Goal: Use online tool/utility: Utilize a website feature to perform a specific function

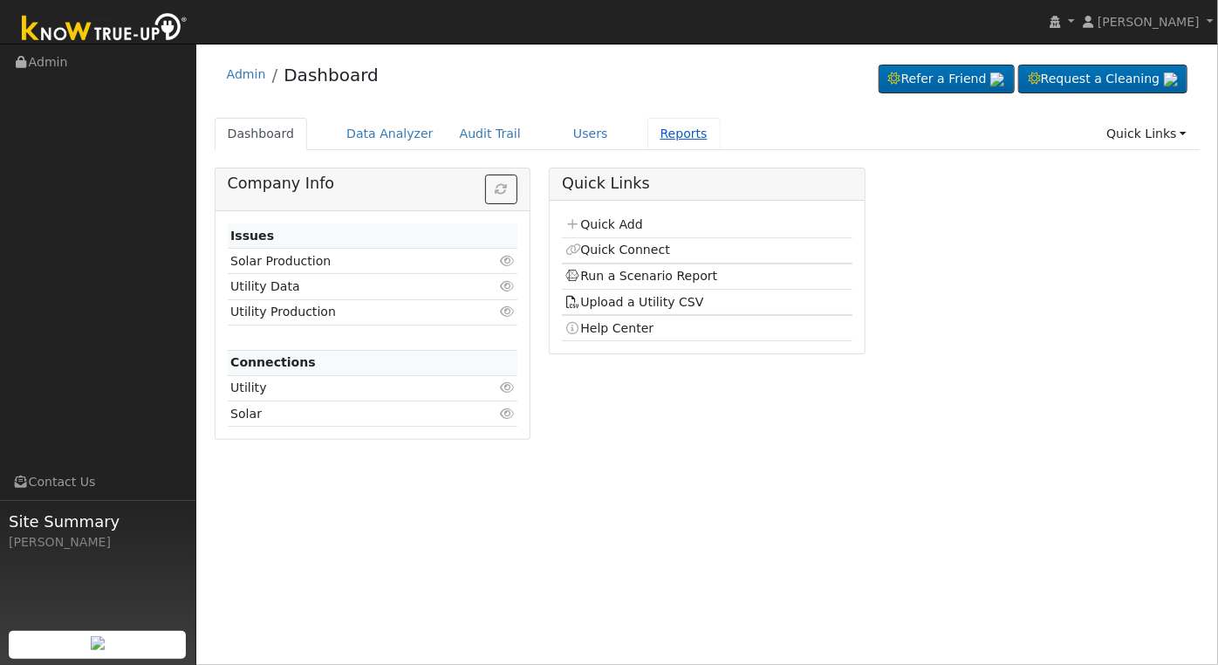
click at [655, 135] on link "Reports" at bounding box center [683, 134] width 73 height 32
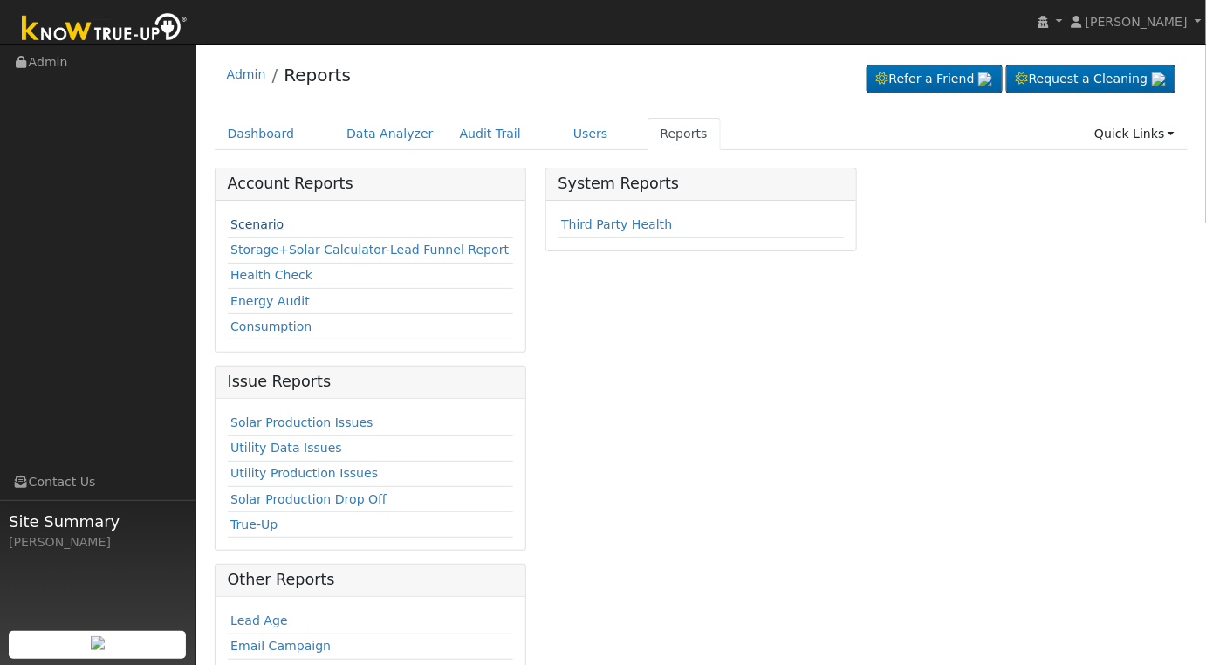
click at [263, 225] on link "Scenario" at bounding box center [256, 224] width 53 height 14
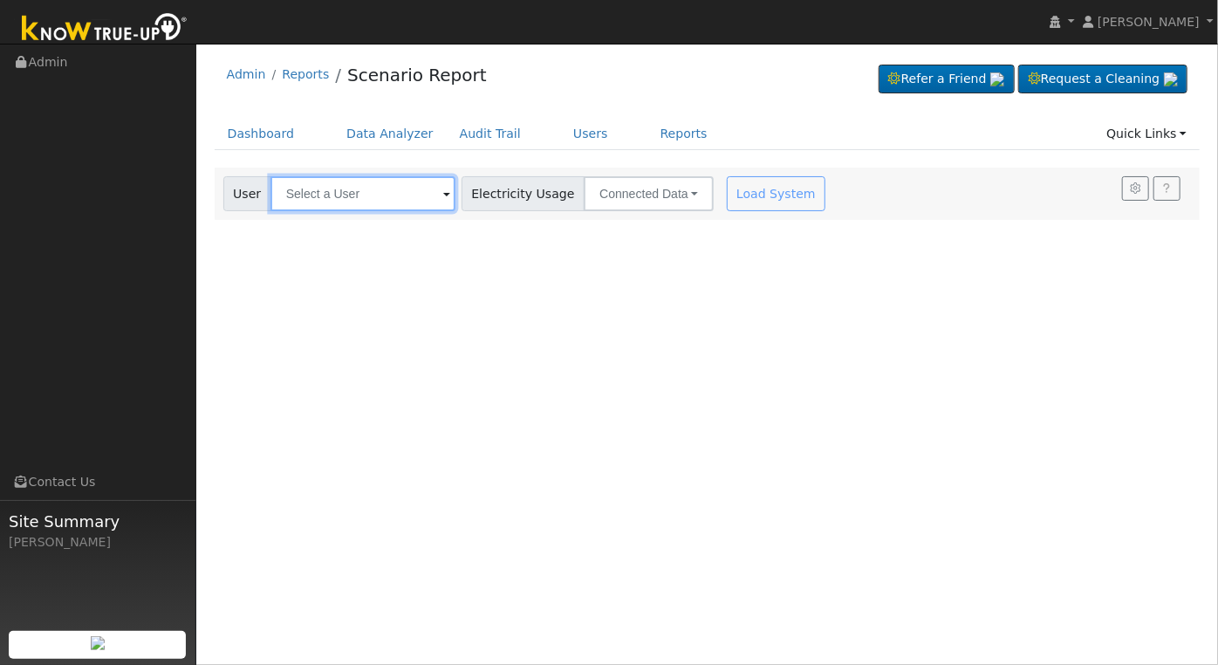
click at [392, 183] on input "text" at bounding box center [362, 193] width 185 height 35
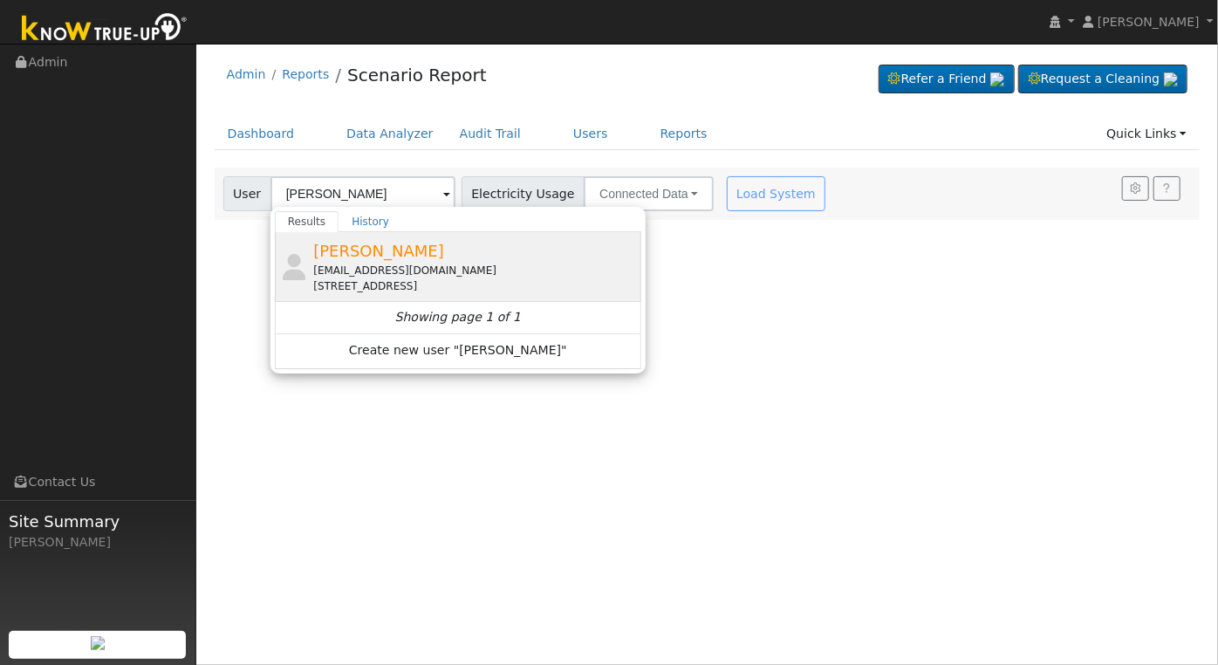
click at [392, 268] on div "[EMAIL_ADDRESS][DOMAIN_NAME]" at bounding box center [475, 271] width 324 height 16
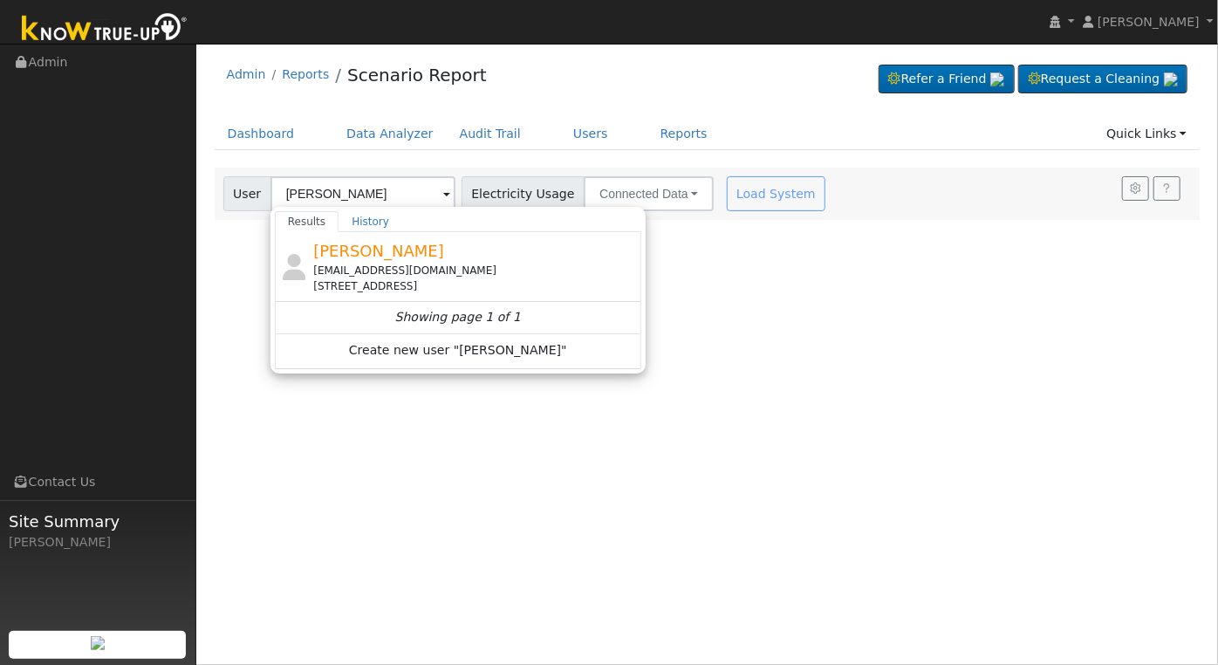
type input "[PERSON_NAME]"
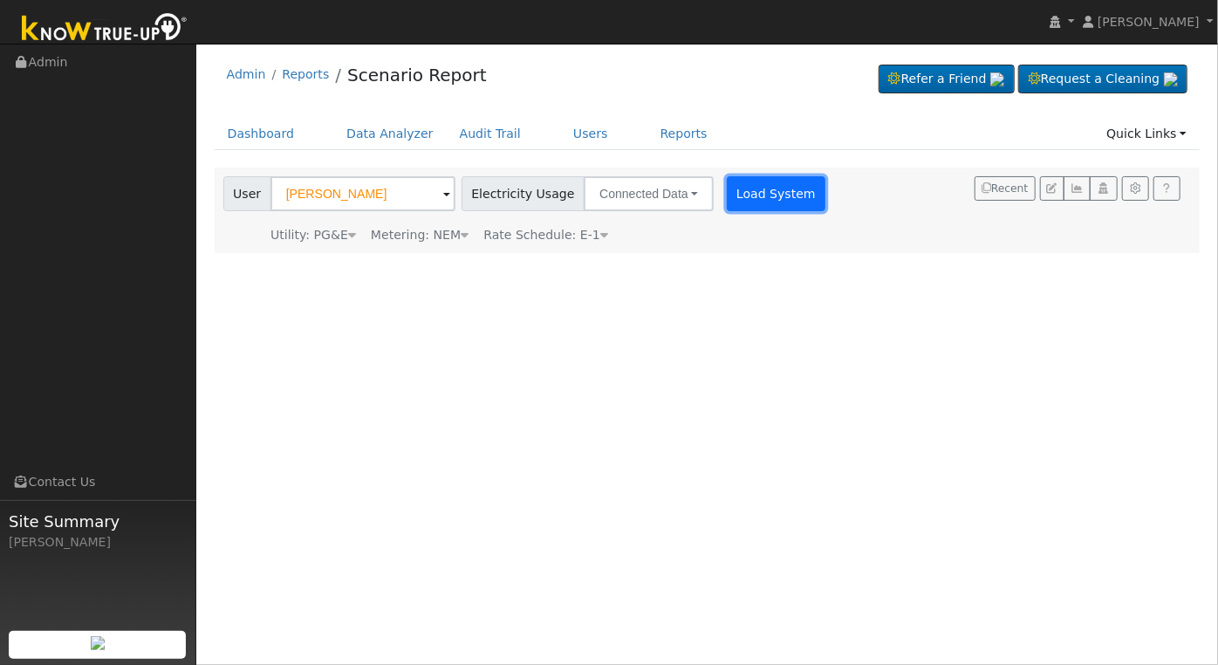
click at [747, 192] on button "Load System" at bounding box center [776, 193] width 99 height 35
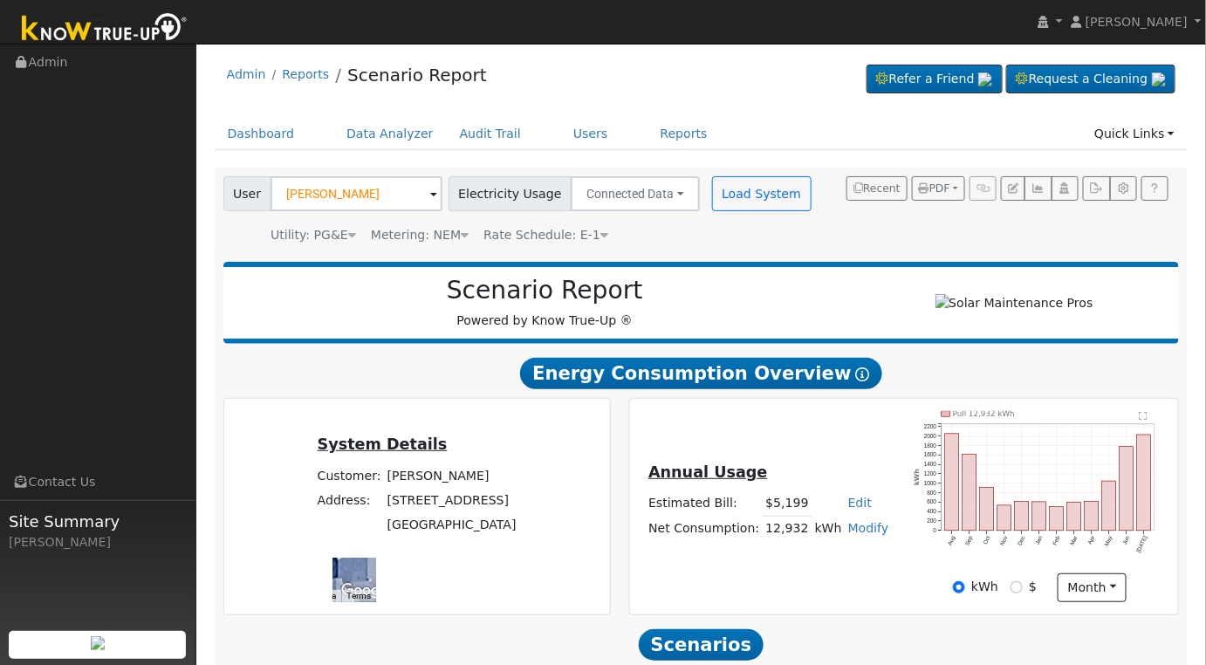
scroll to position [251, 0]
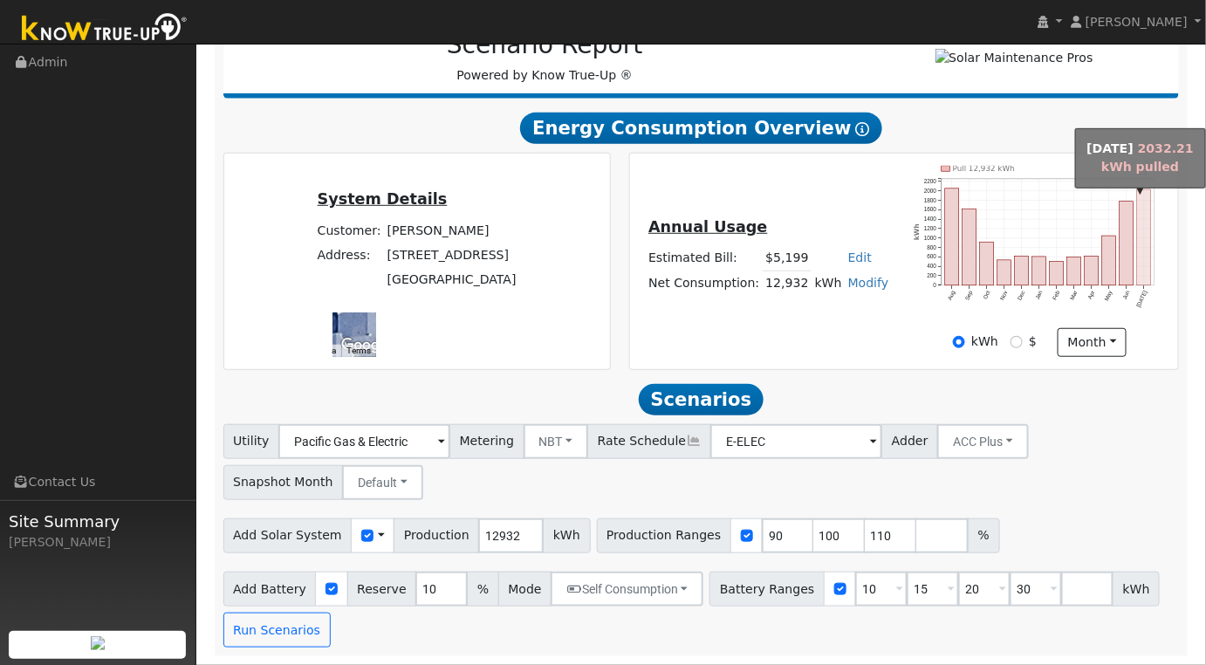
click at [1142, 261] on rect "onclick=""" at bounding box center [1144, 237] width 14 height 96
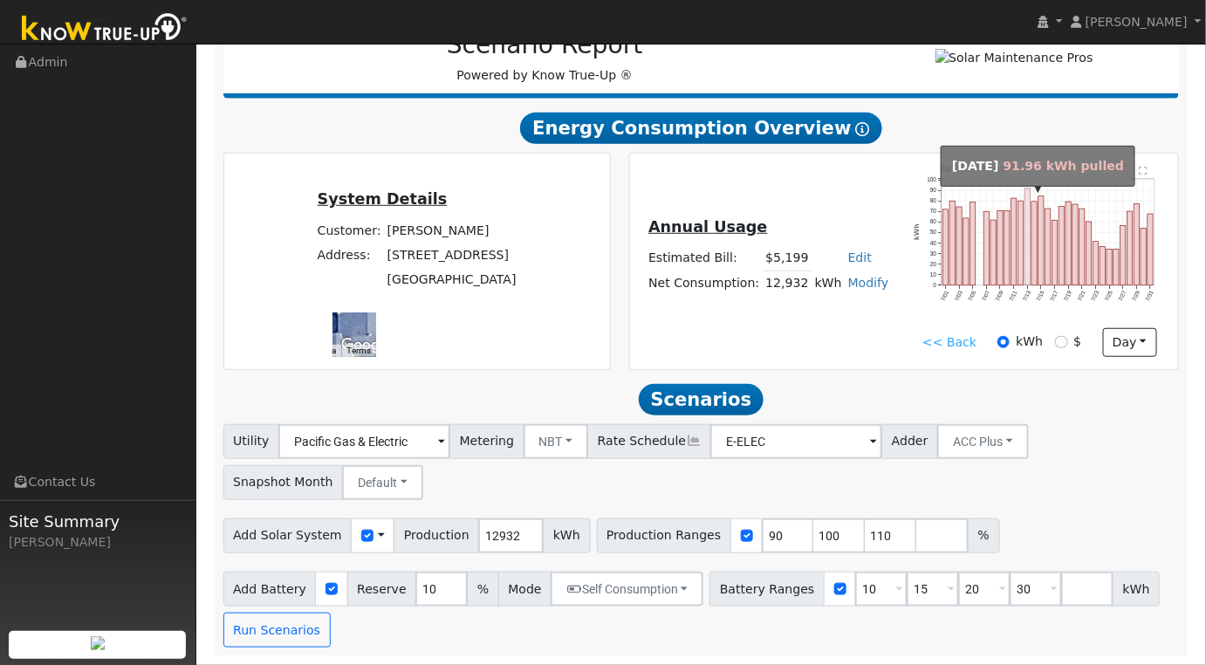
click at [1027, 239] on rect "onclick=""" at bounding box center [1027, 236] width 5 height 97
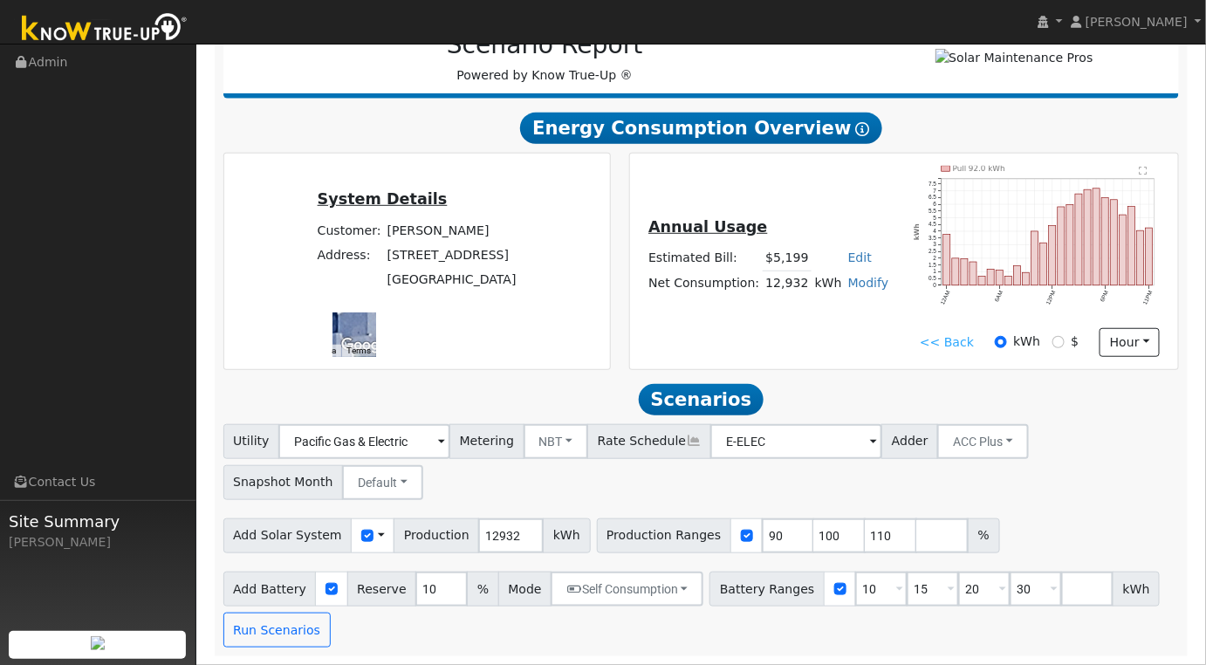
click at [1144, 169] on text "" at bounding box center [1143, 171] width 8 height 9
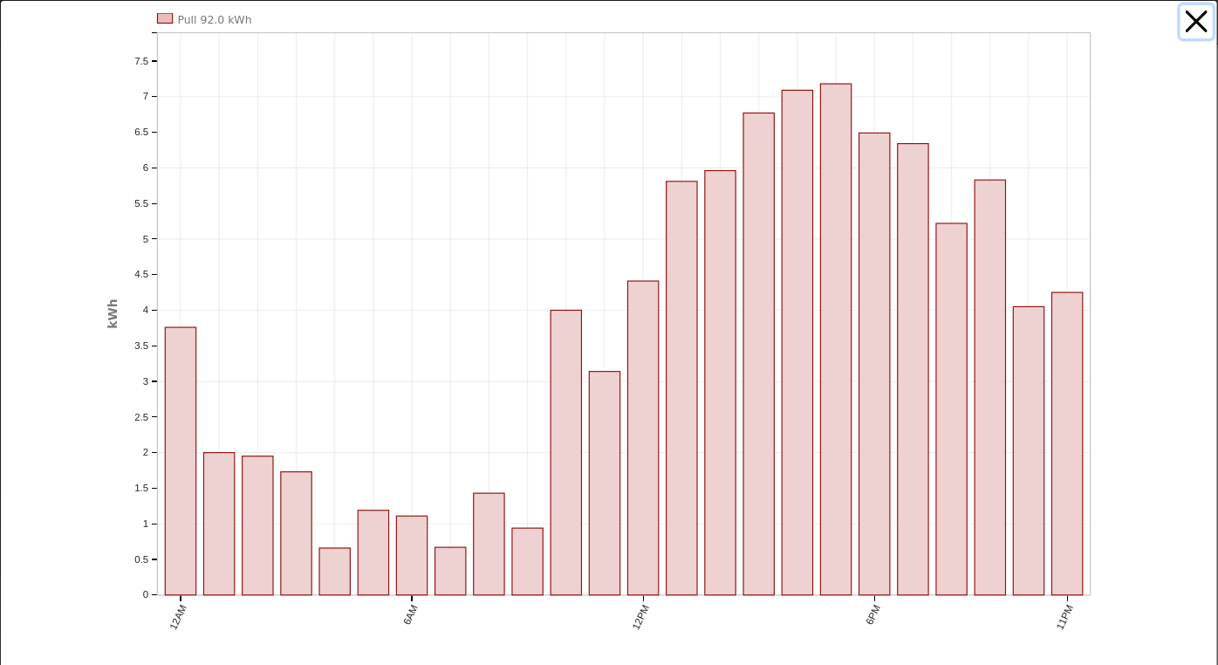
click at [1191, 17] on button "button" at bounding box center [1196, 21] width 33 height 33
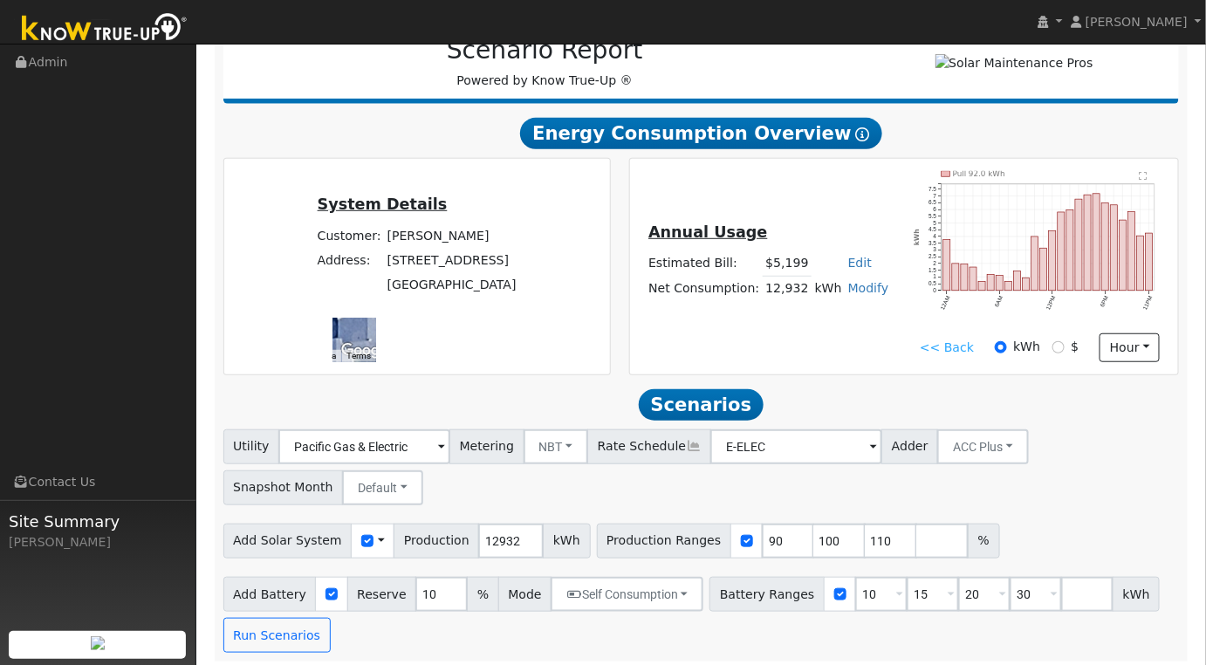
scroll to position [251, 0]
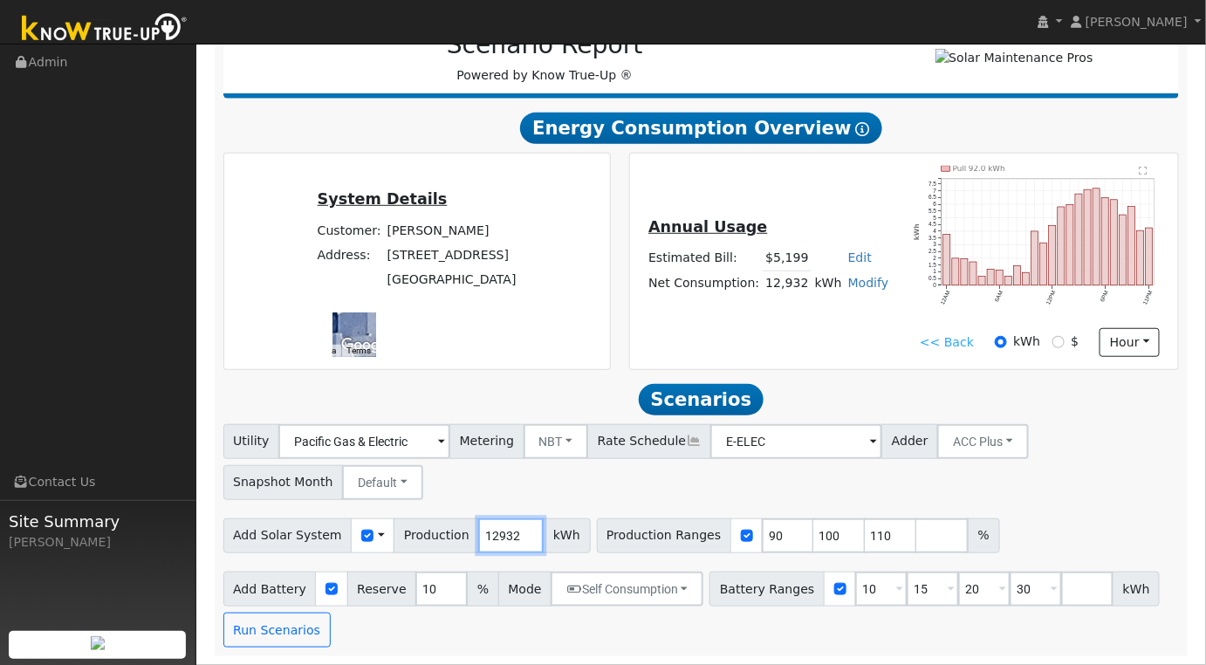
click at [483, 541] on input "12932" at bounding box center [510, 535] width 65 height 35
type input "16338"
click at [762, 539] on input "90" at bounding box center [788, 535] width 52 height 35
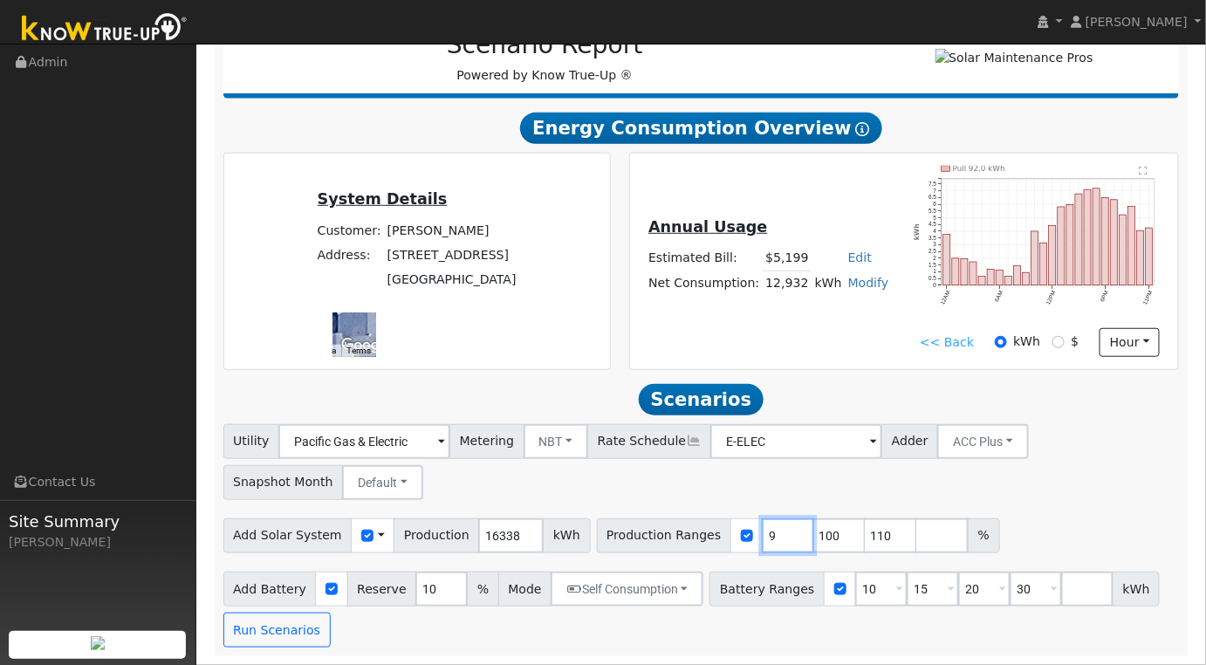
type input "100"
type input "110"
type input "1"
type input "100"
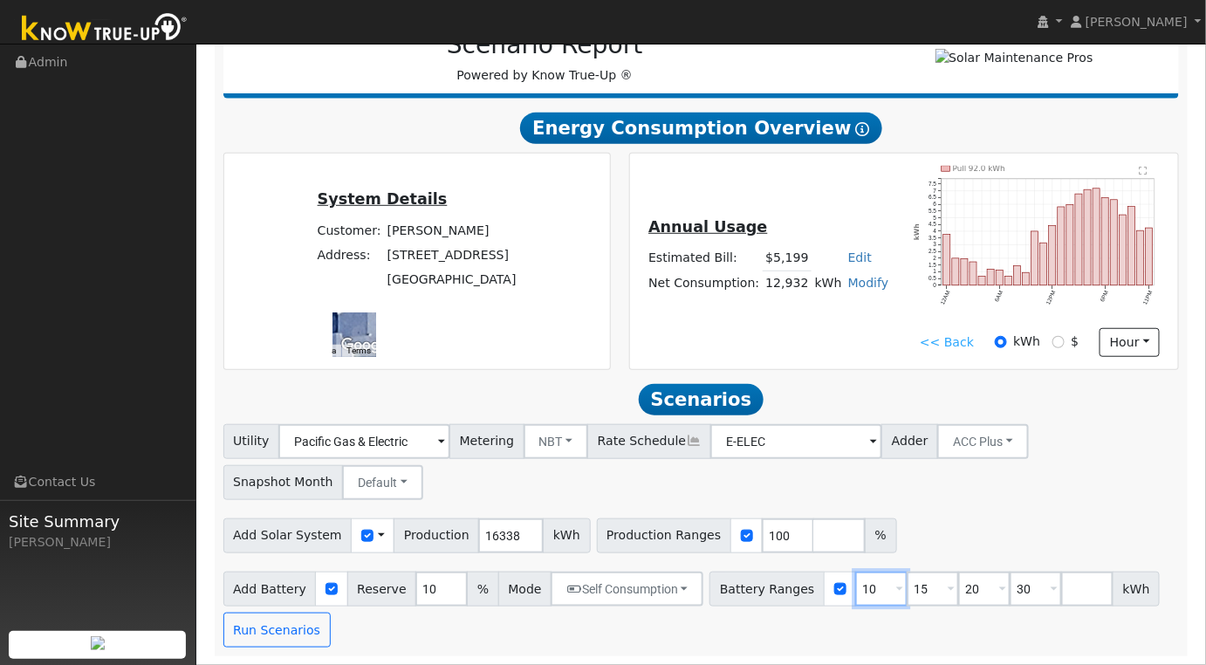
click at [855, 592] on input "10" at bounding box center [881, 588] width 52 height 35
type input "15"
type input "20"
type input "30"
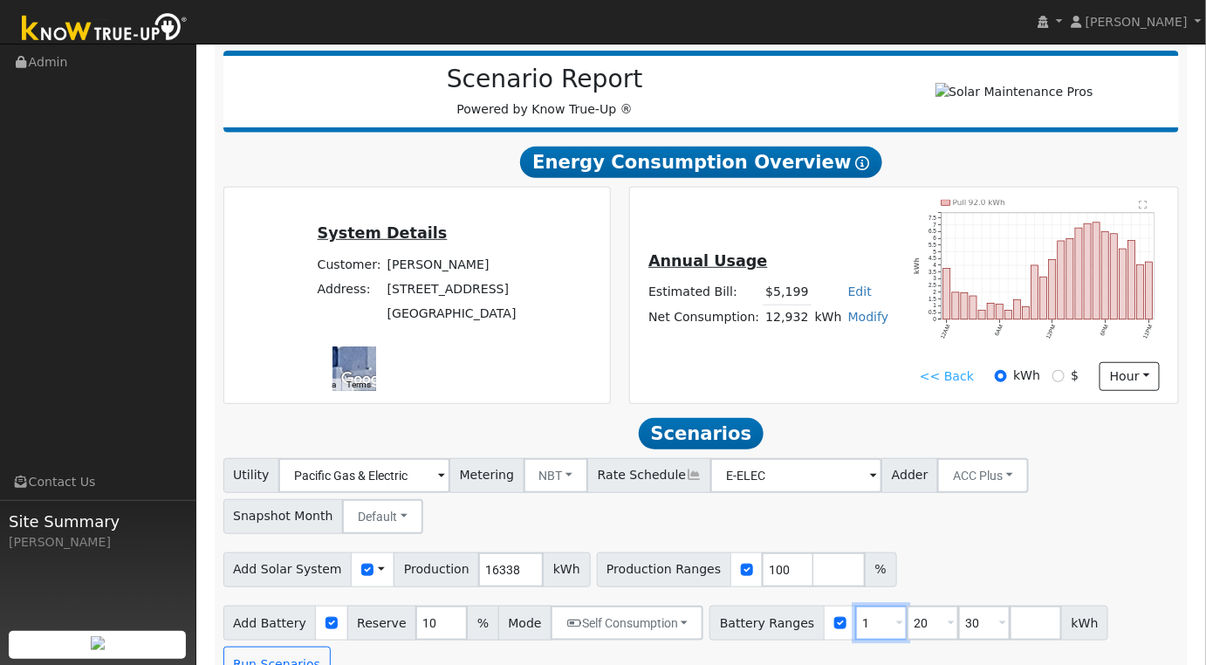
type input "20"
type input "30"
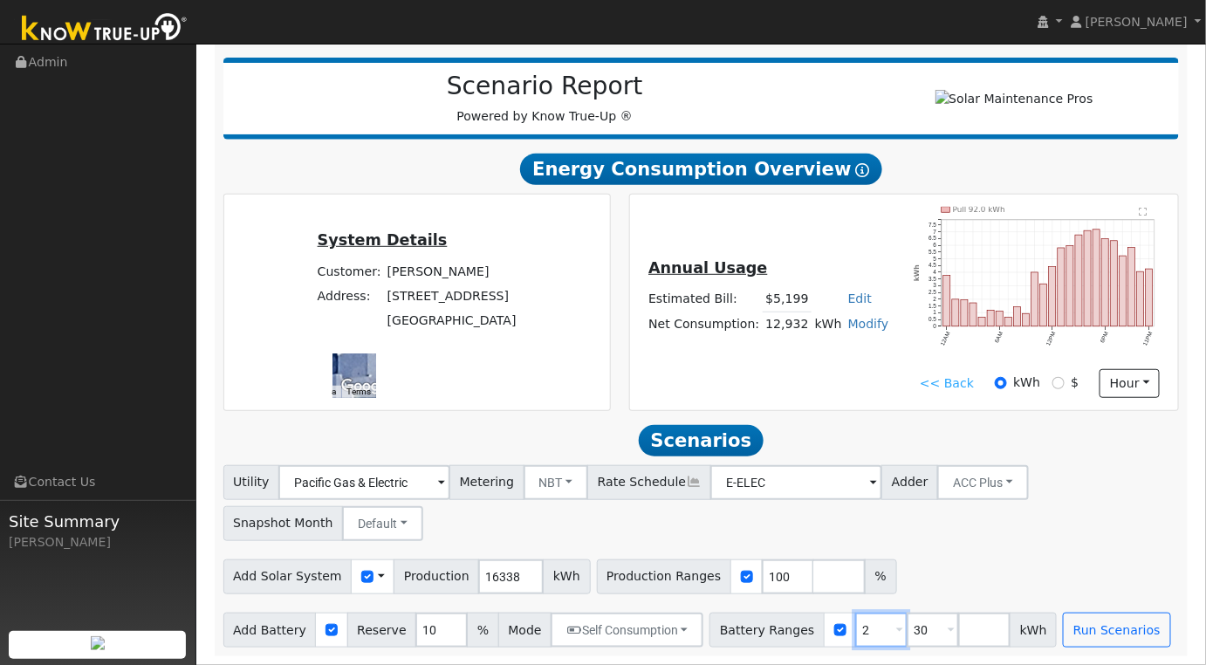
type input "30"
type input "3"
type input "20"
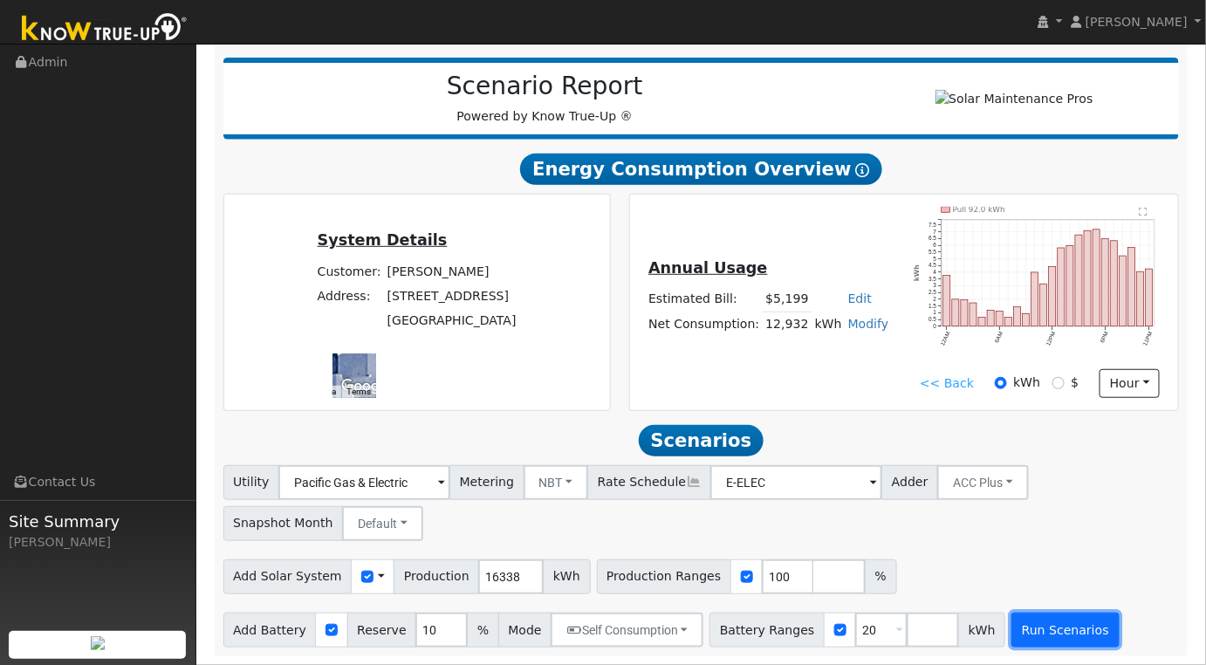
click at [1011, 624] on button "Run Scenarios" at bounding box center [1064, 629] width 107 height 35
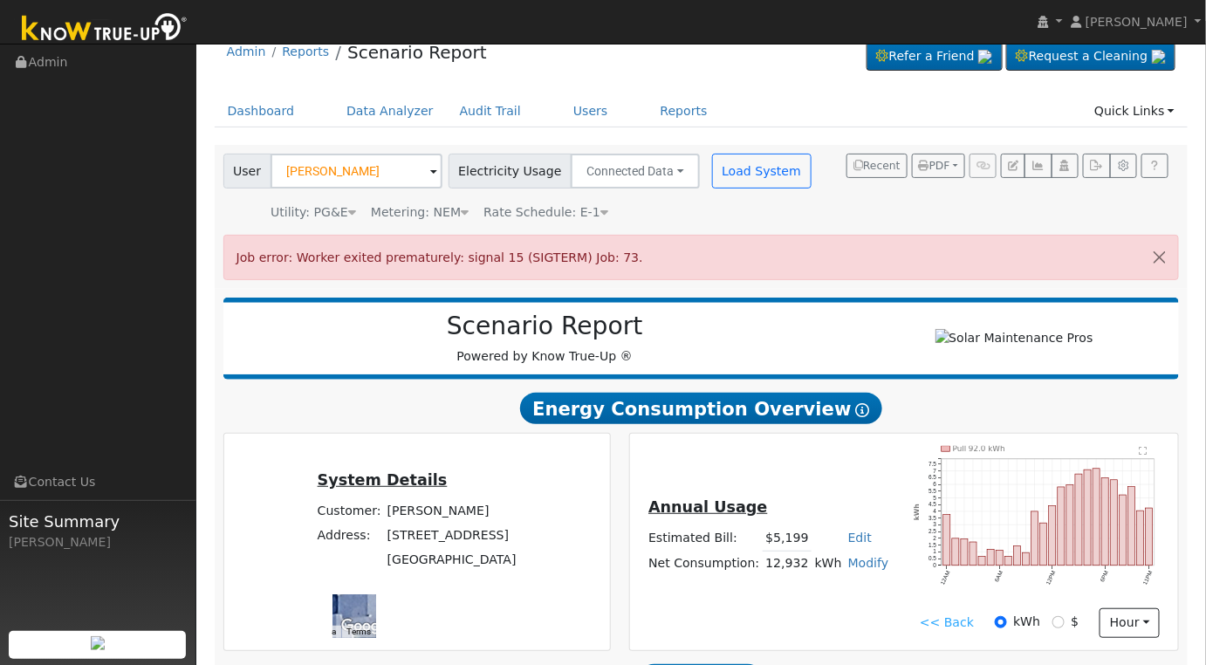
scroll to position [0, 0]
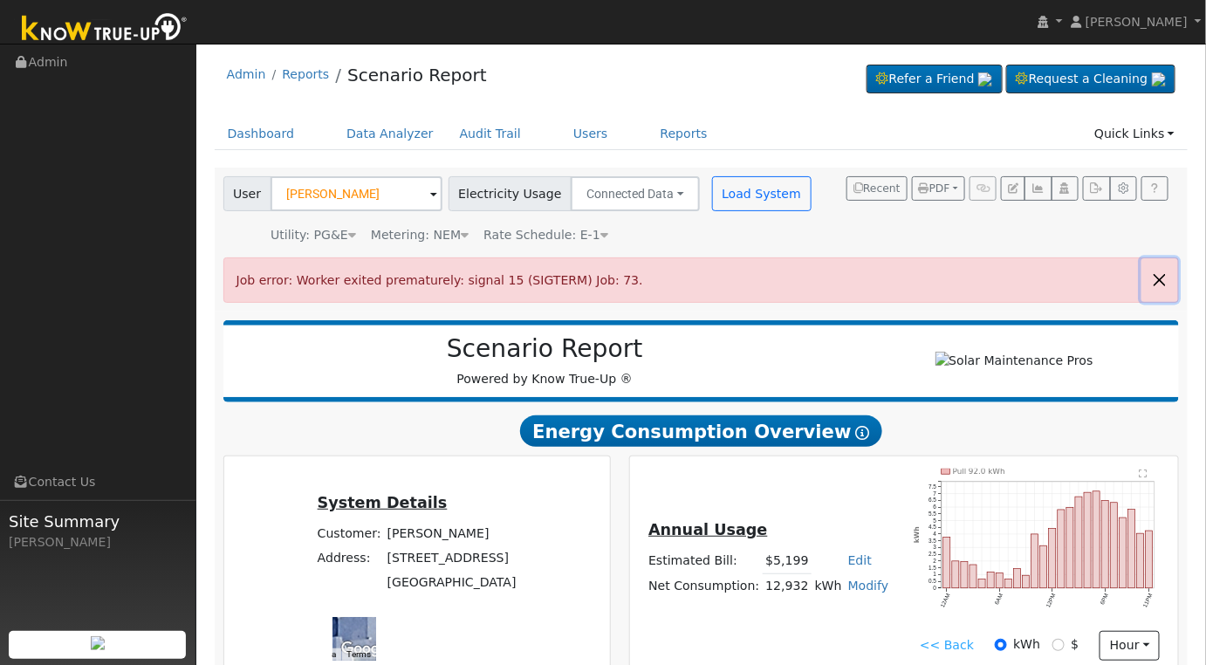
click at [1162, 271] on button "button" at bounding box center [1159, 279] width 37 height 43
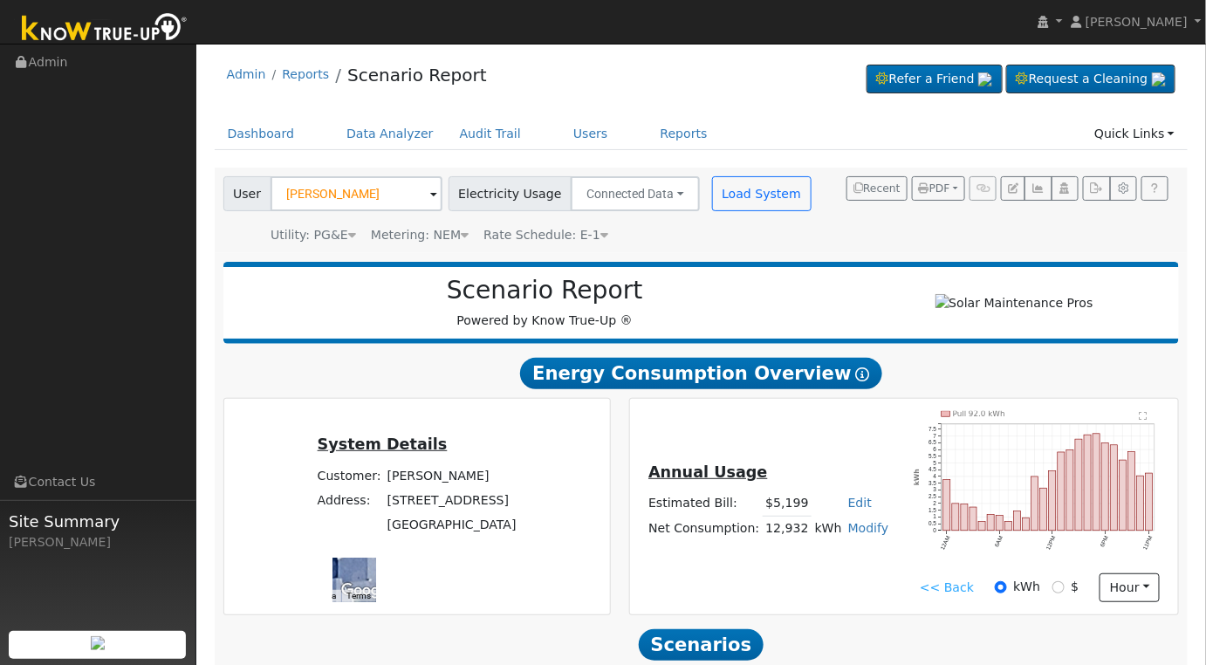
scroll to position [211, 0]
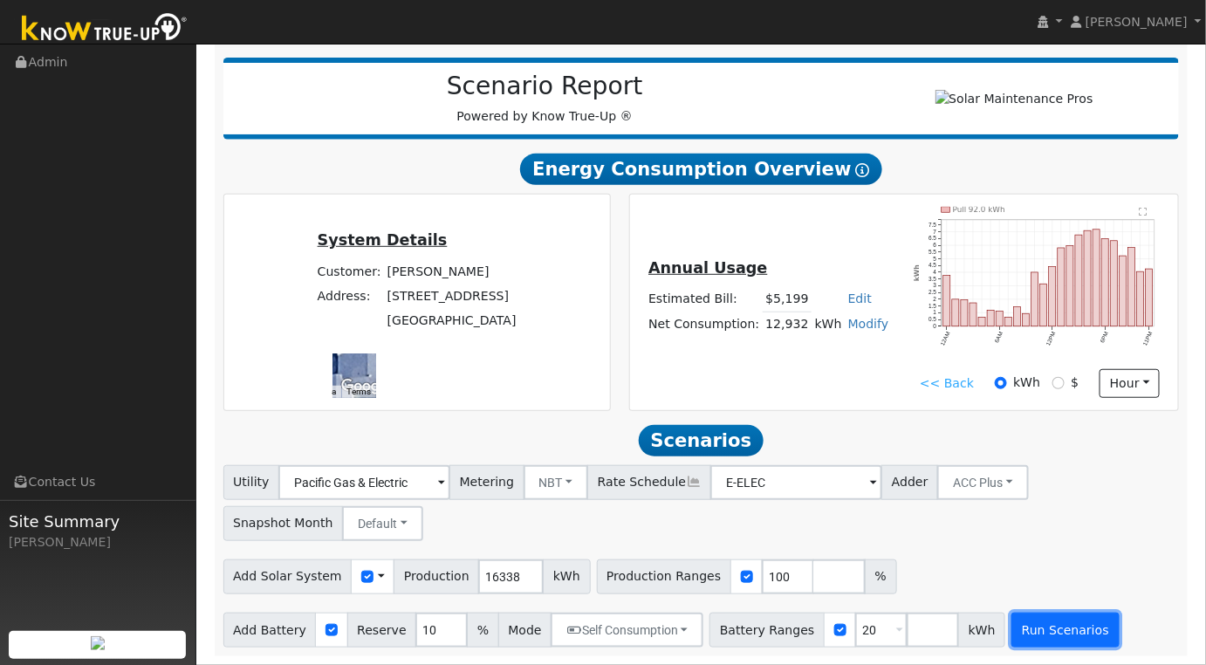
click at [1017, 632] on button "Run Scenarios" at bounding box center [1064, 629] width 107 height 35
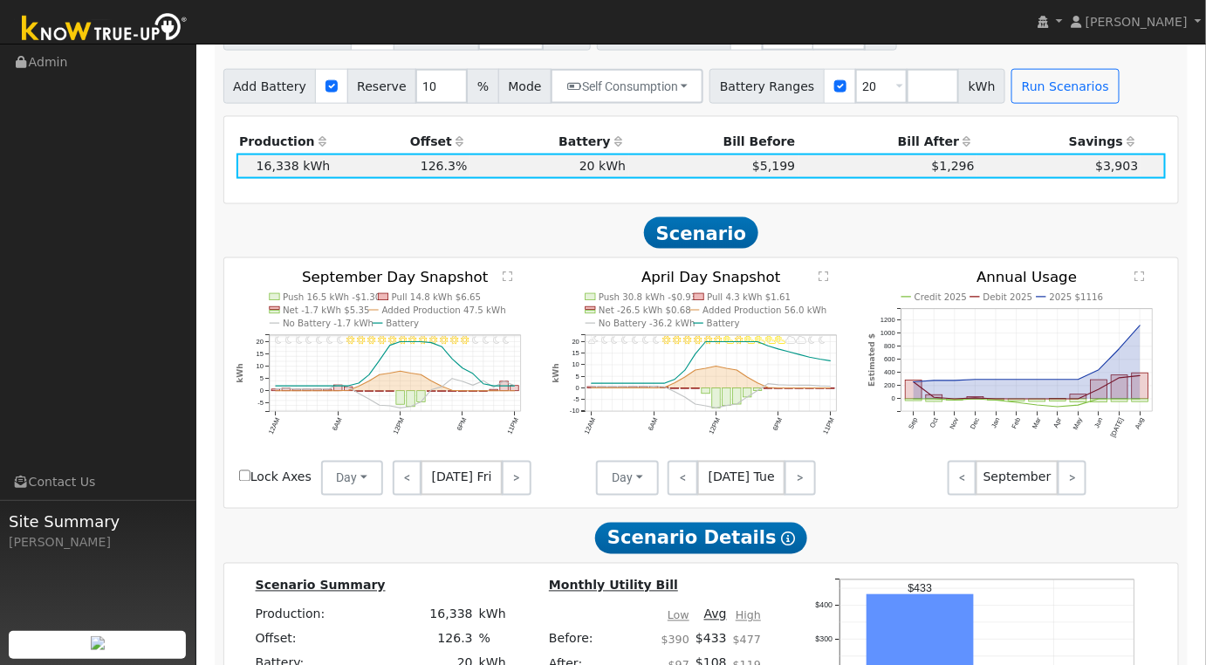
scroll to position [457, 0]
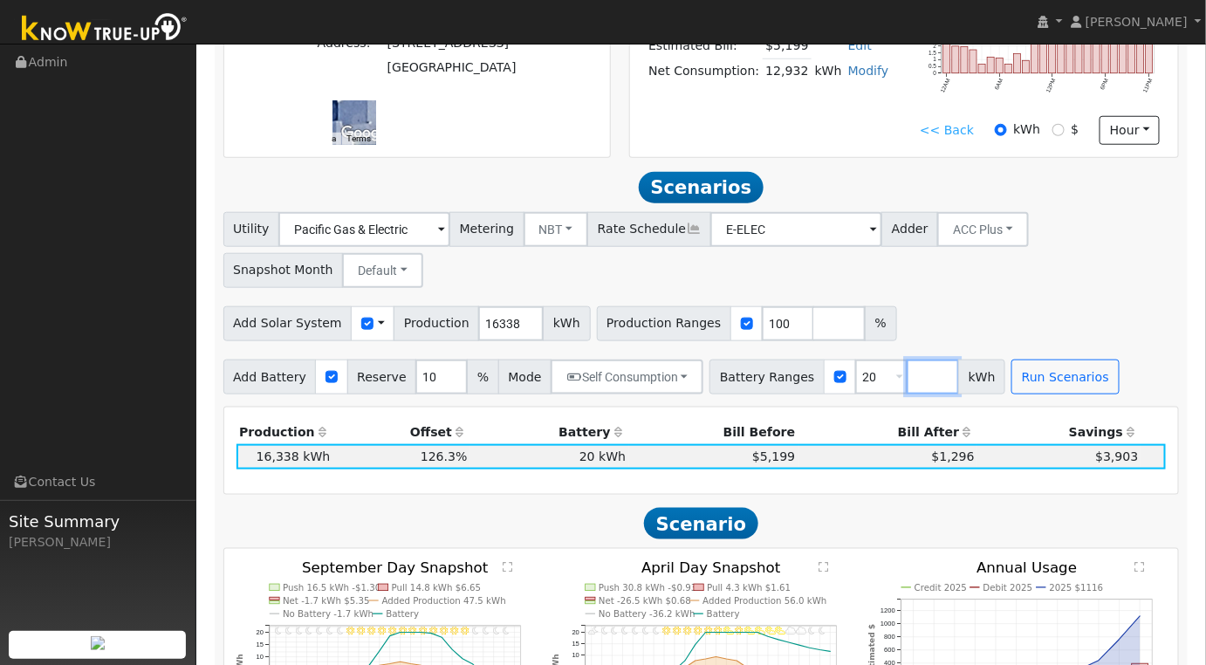
click at [906, 390] on input "number" at bounding box center [932, 376] width 52 height 35
type input "30"
click at [1102, 394] on button "Run Scenarios" at bounding box center [1115, 376] width 107 height 35
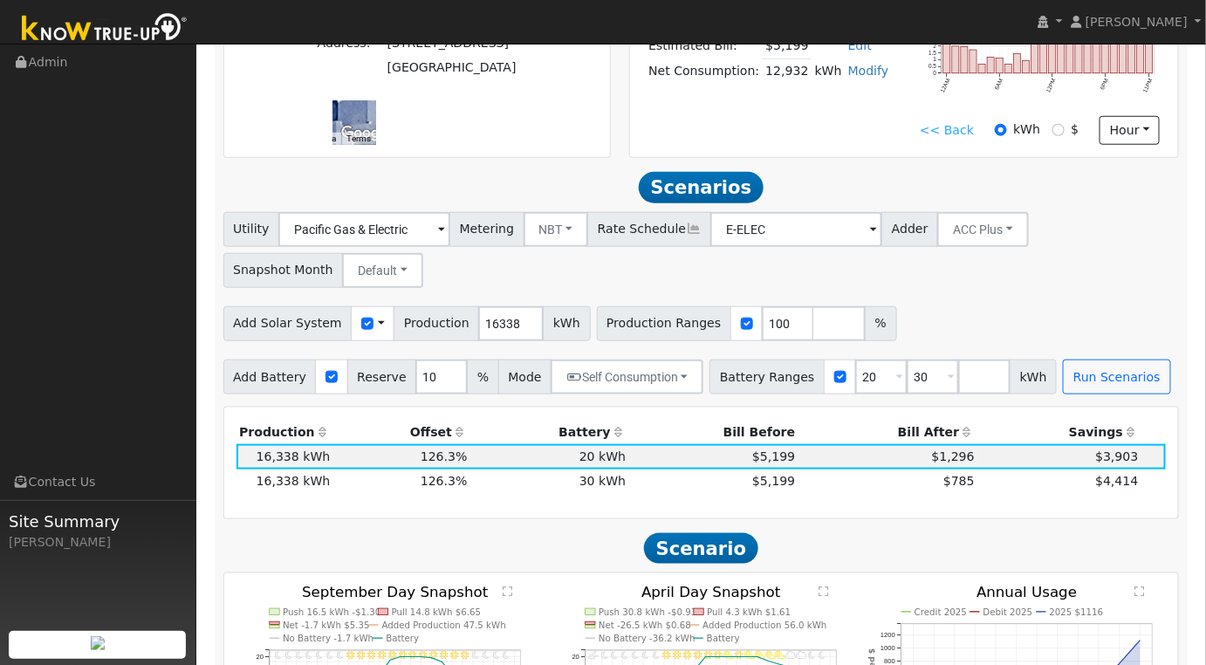
scroll to position [581, 0]
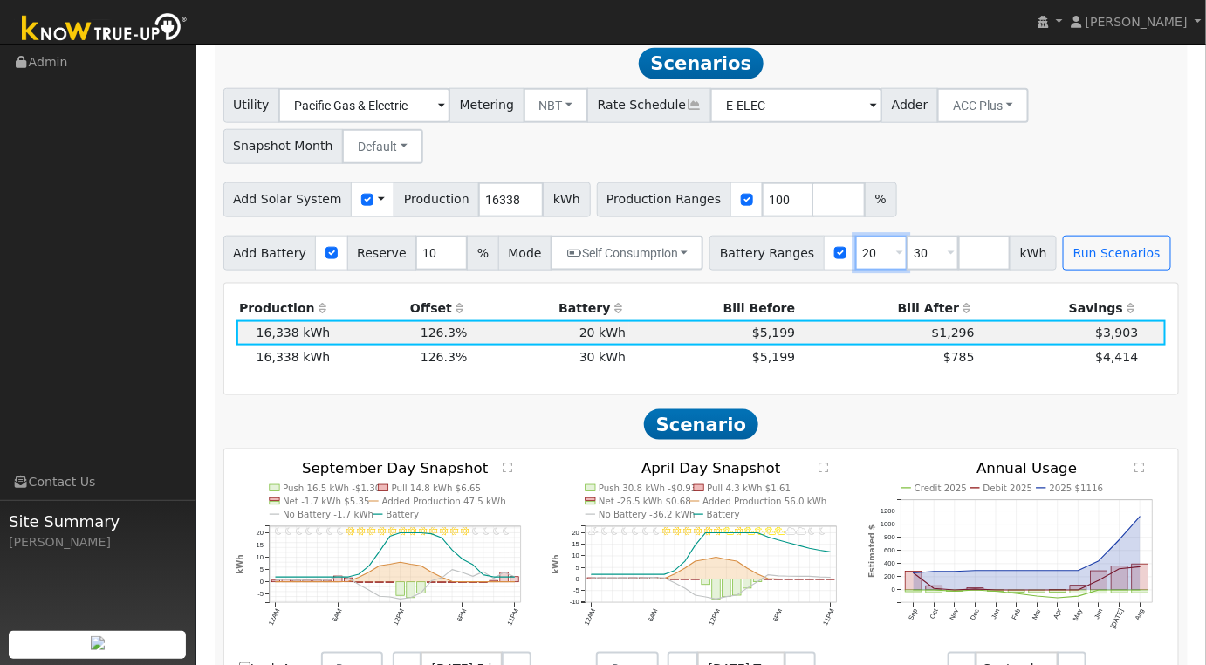
click at [855, 265] on input "20" at bounding box center [881, 253] width 52 height 35
type input "30"
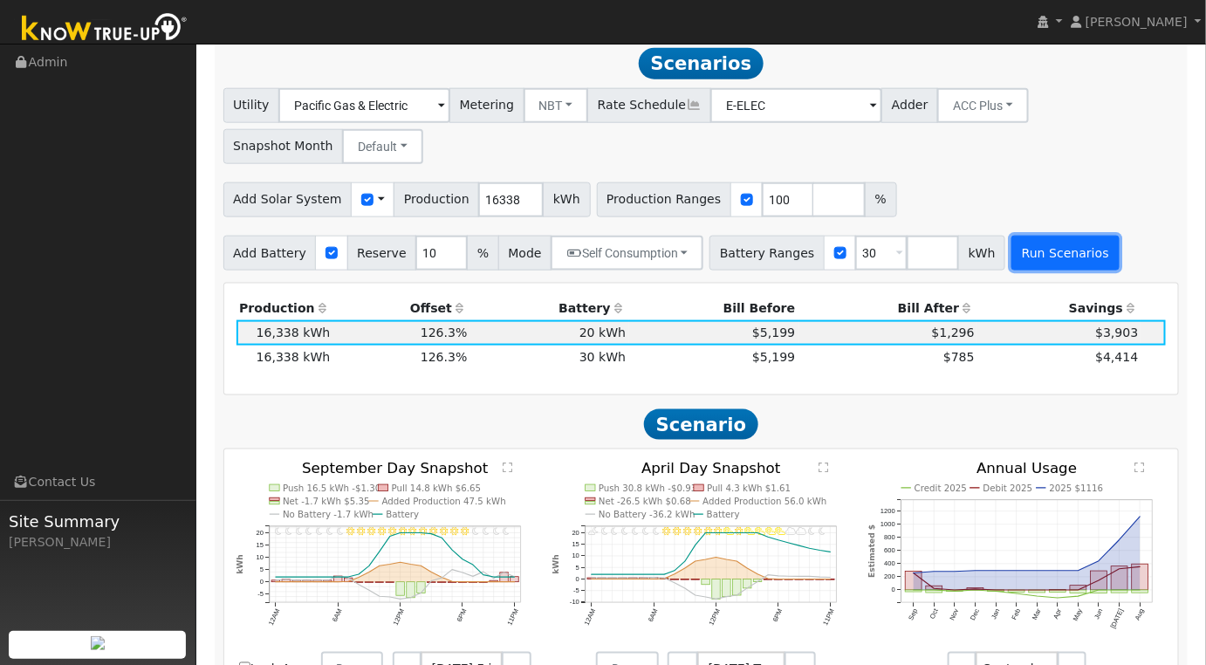
click at [1038, 256] on button "Run Scenarios" at bounding box center [1064, 253] width 107 height 35
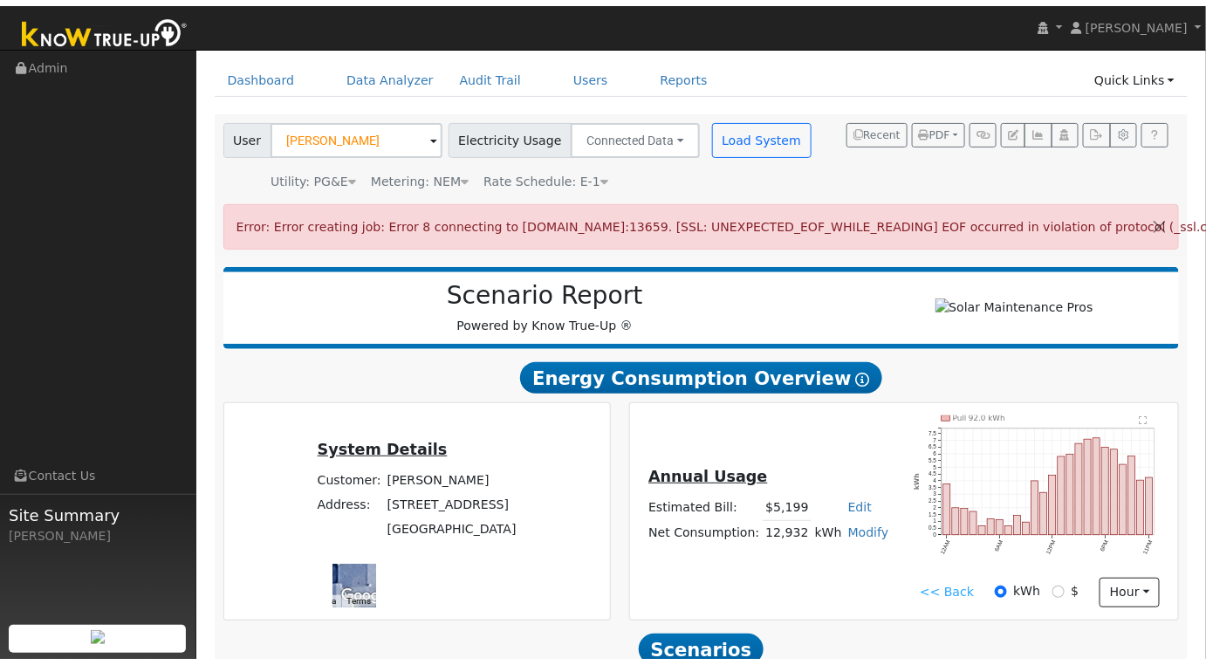
scroll to position [0, 0]
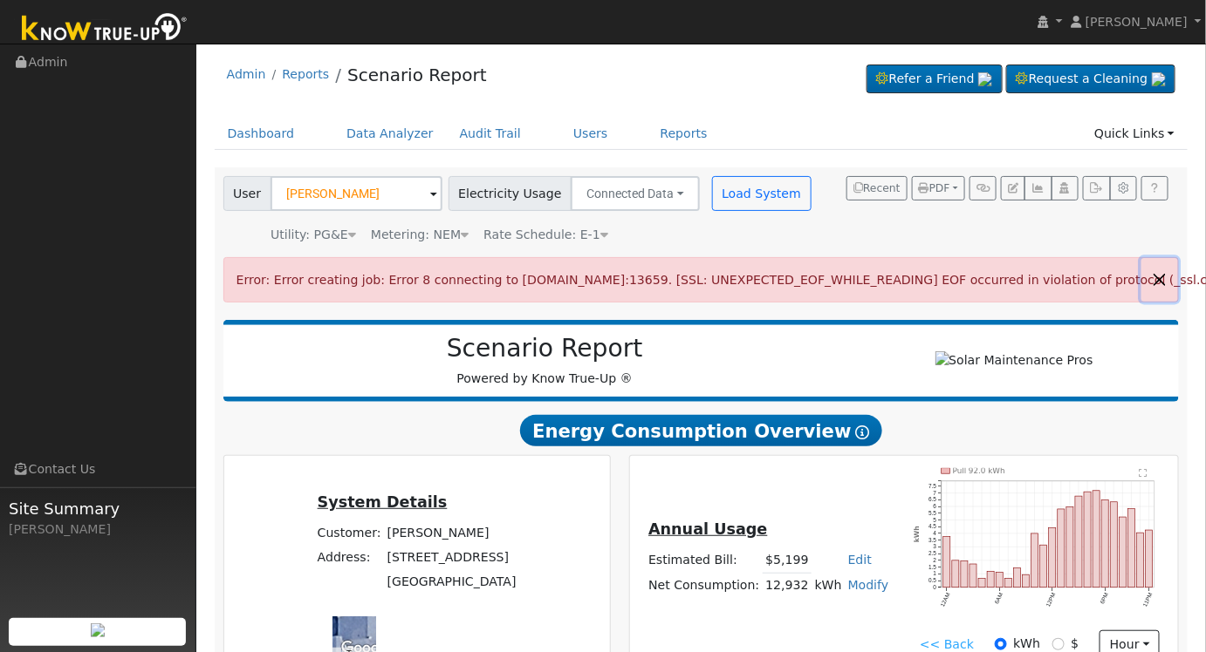
click at [1162, 279] on button "button" at bounding box center [1159, 279] width 37 height 43
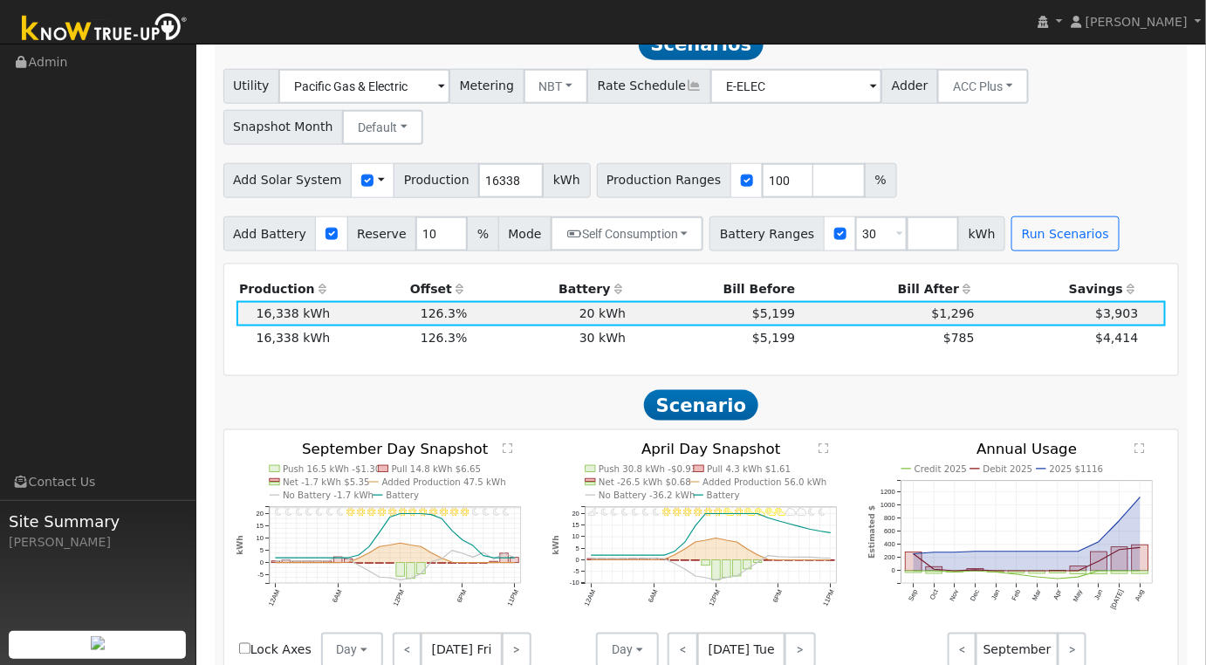
scroll to position [581, 0]
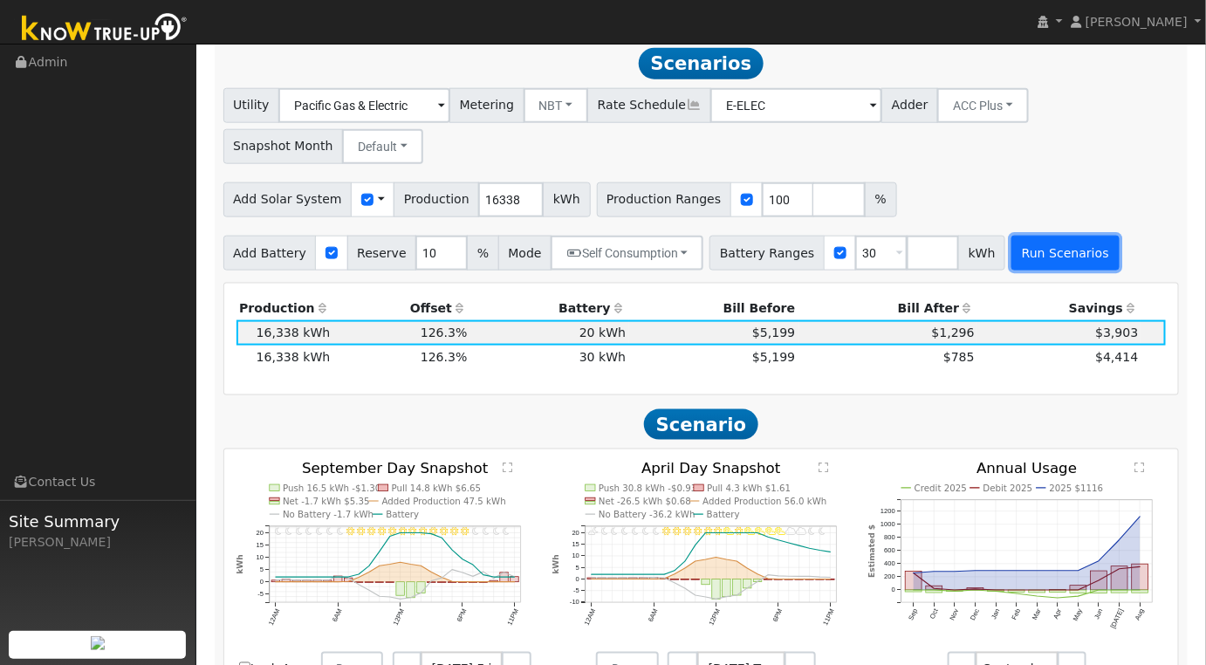
click at [1011, 260] on button "Run Scenarios" at bounding box center [1064, 253] width 107 height 35
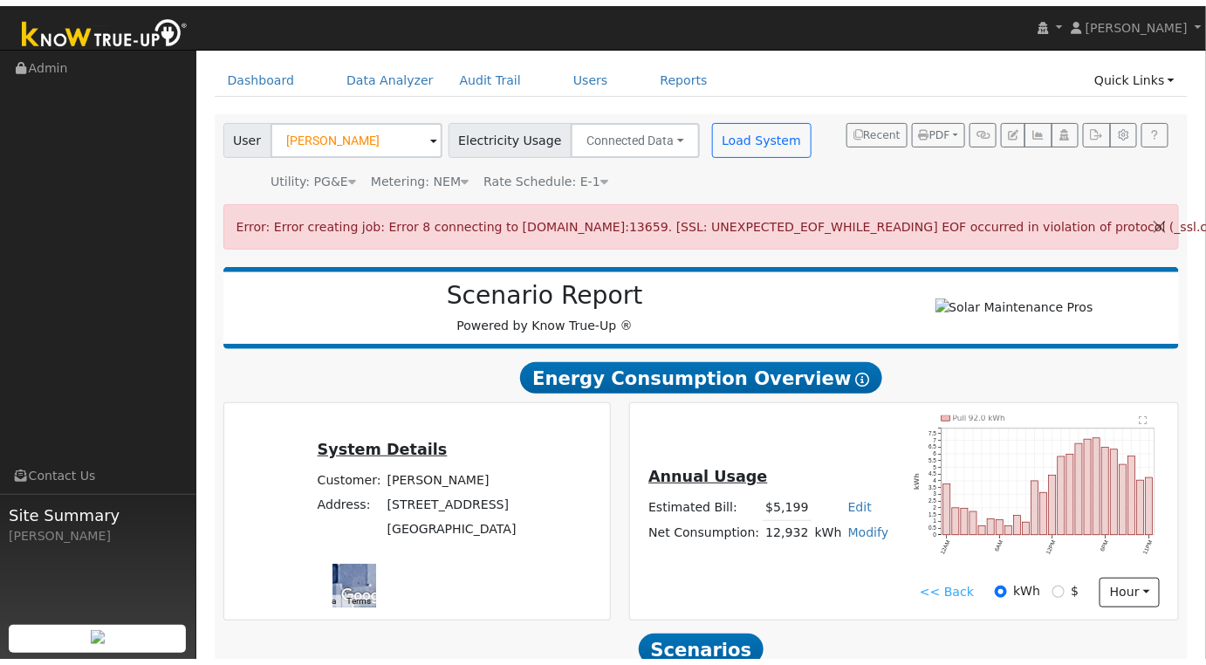
scroll to position [0, 0]
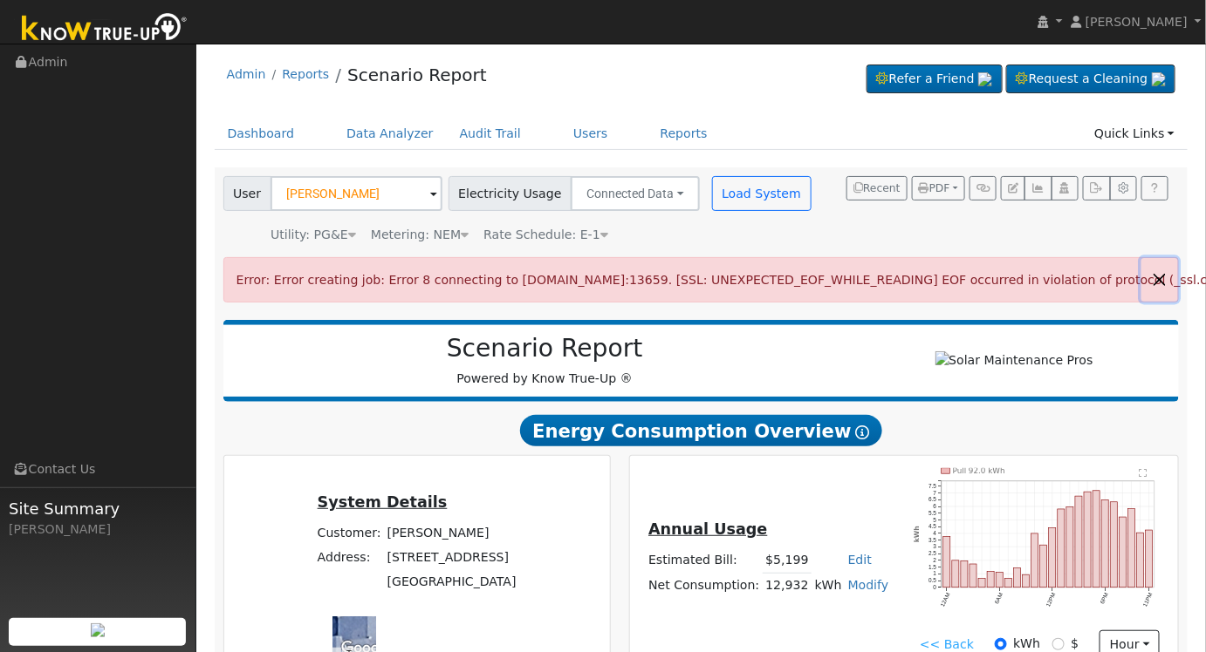
click at [1161, 275] on button "button" at bounding box center [1159, 279] width 37 height 43
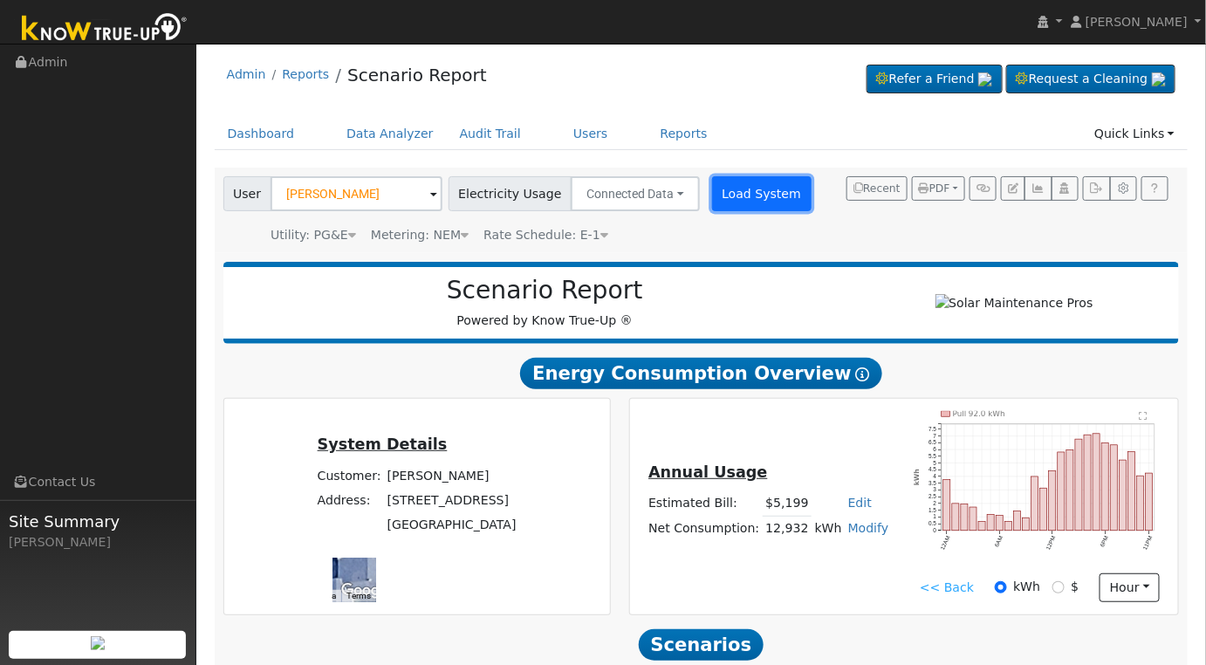
click at [725, 192] on button "Load System" at bounding box center [761, 193] width 99 height 35
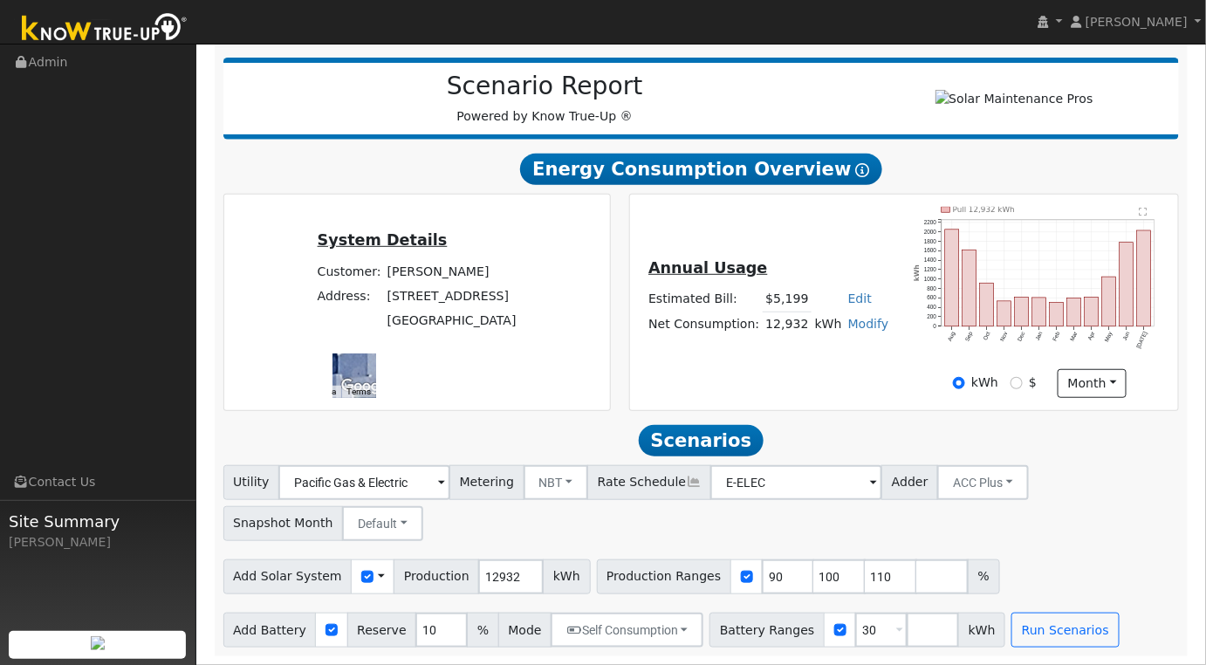
scroll to position [211, 0]
click at [495, 576] on input "12932" at bounding box center [510, 576] width 65 height 35
type input "1"
type input "16338"
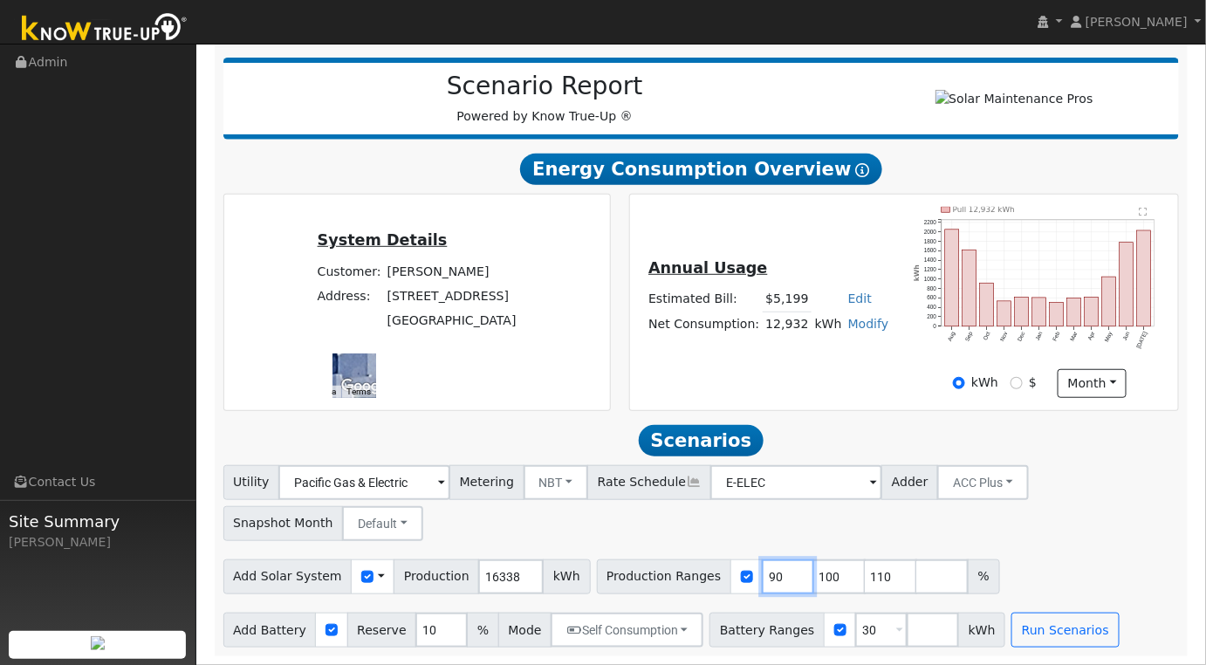
click at [762, 577] on input "90" at bounding box center [788, 576] width 52 height 35
type input "100"
type input "110"
type input "100"
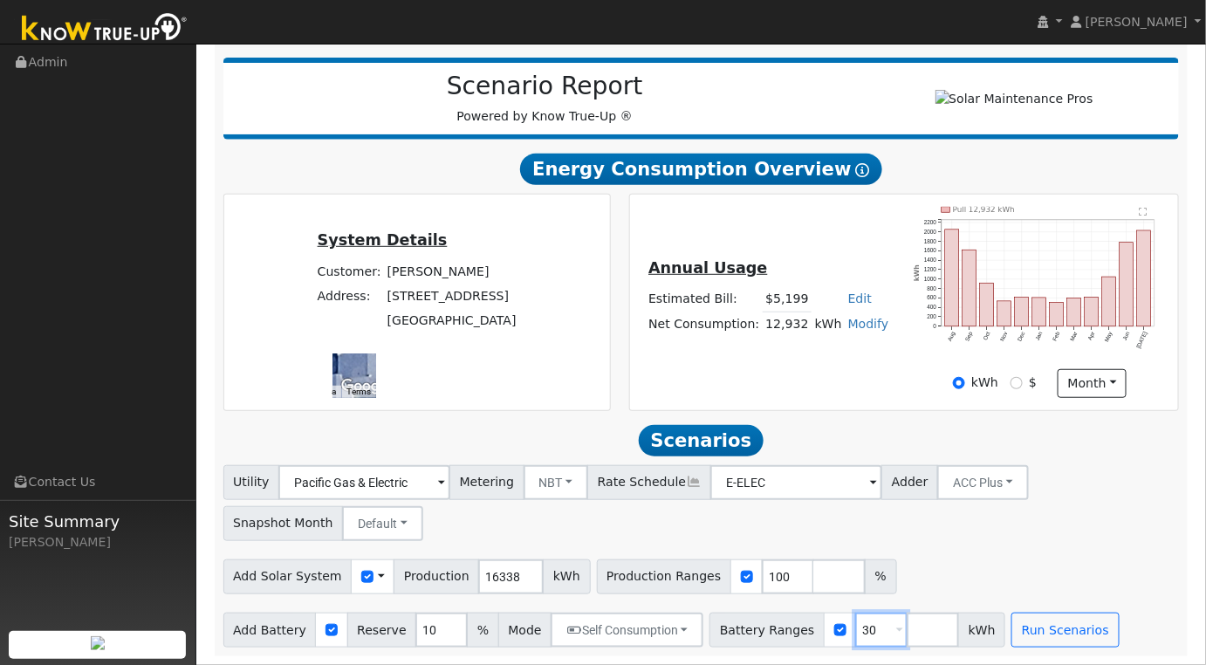
click at [855, 638] on input "30" at bounding box center [881, 629] width 52 height 35
click at [1014, 629] on button "Run Scenarios" at bounding box center [1064, 629] width 107 height 35
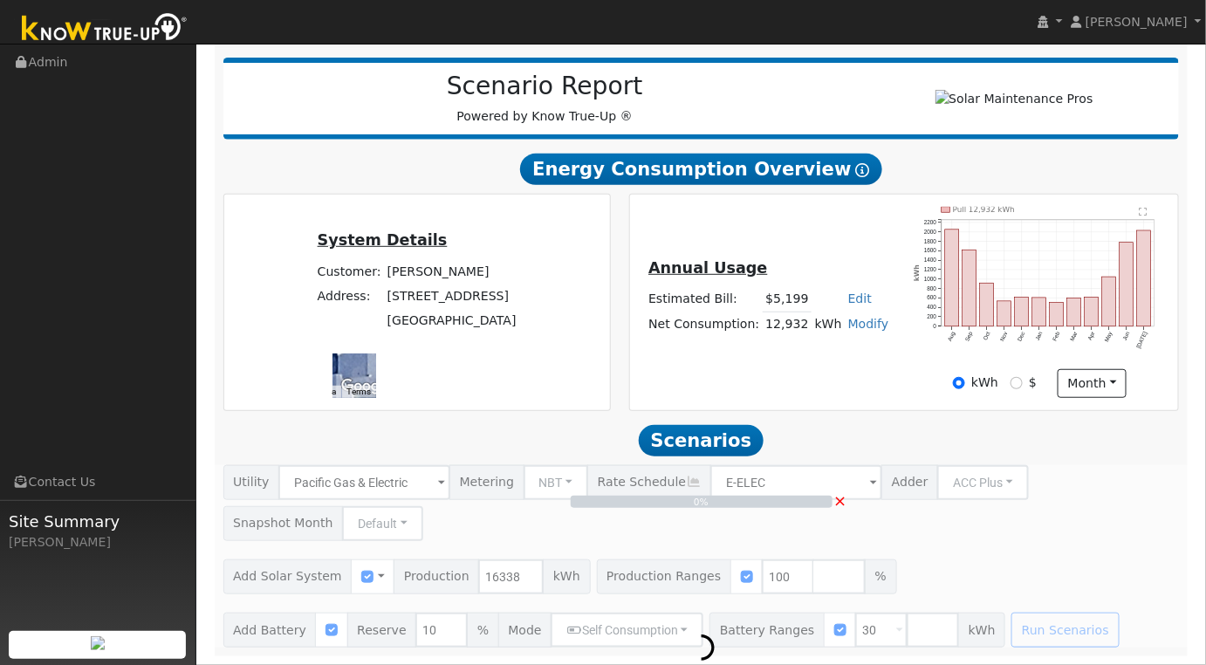
click at [844, 499] on span "×" at bounding box center [839, 500] width 13 height 18
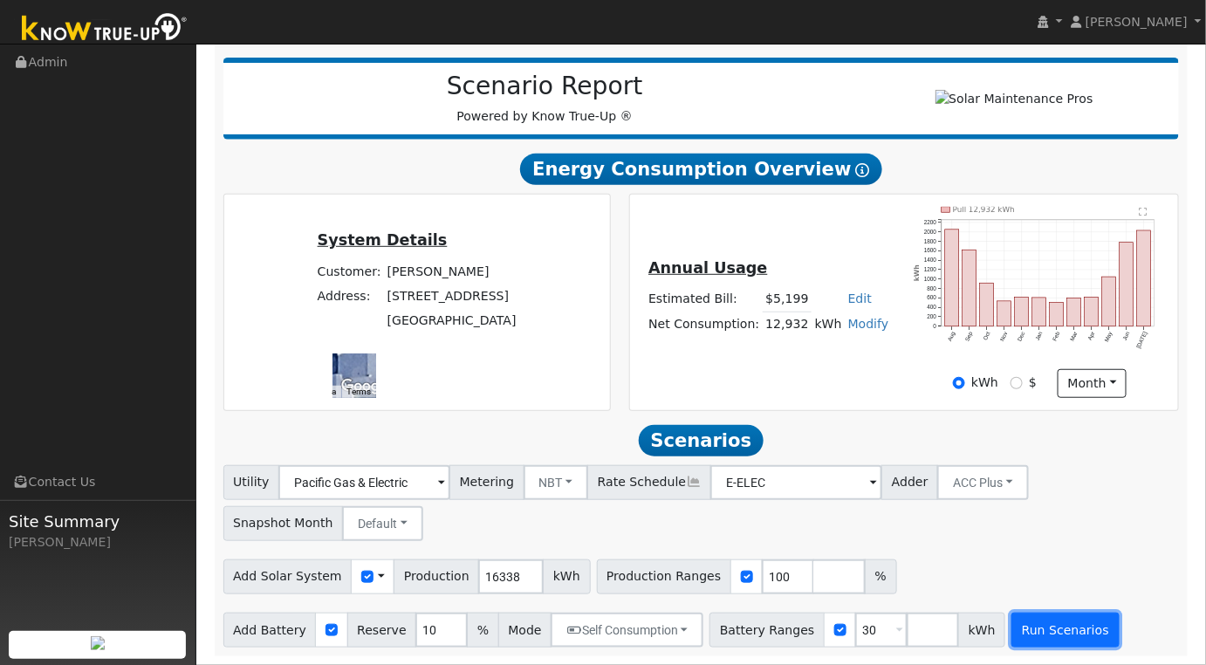
click at [1011, 617] on button "Run Scenarios" at bounding box center [1064, 629] width 107 height 35
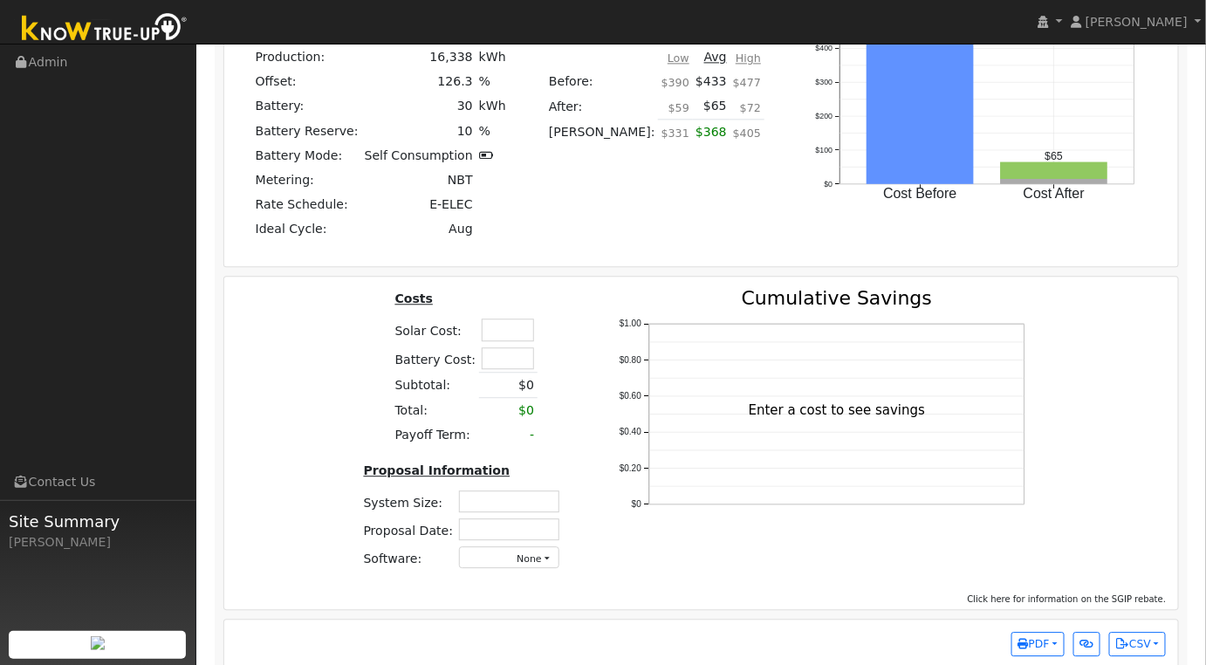
scroll to position [1329, 0]
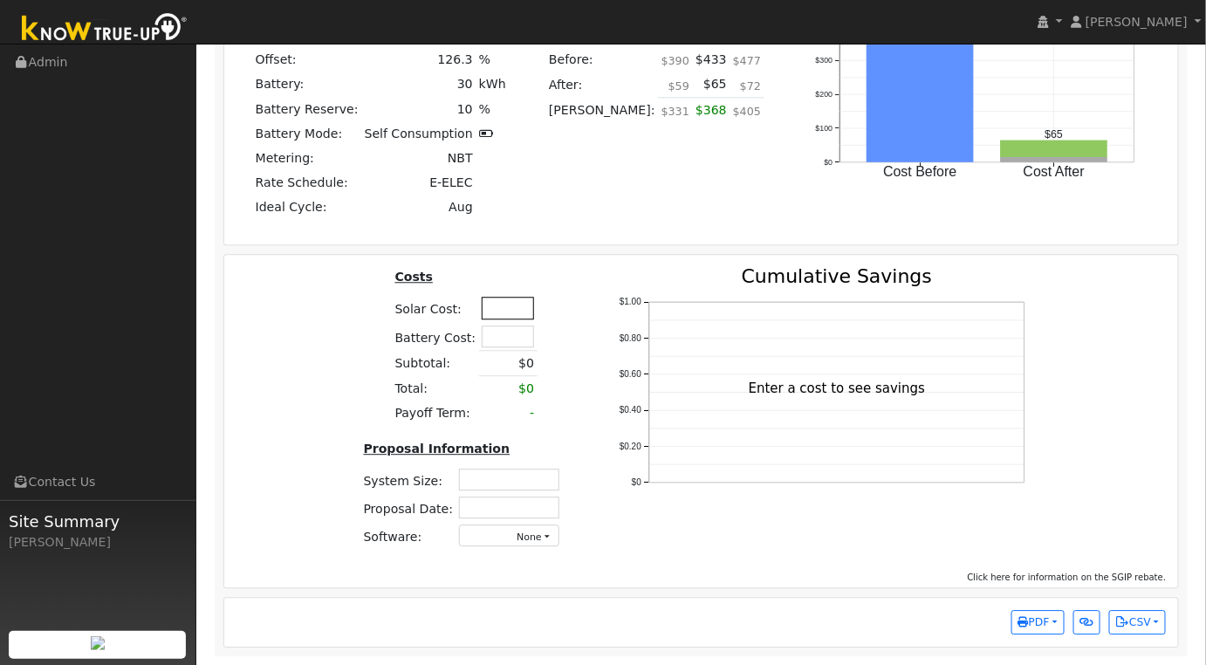
click at [508, 313] on input "text" at bounding box center [508, 308] width 52 height 22
type input "$46,000"
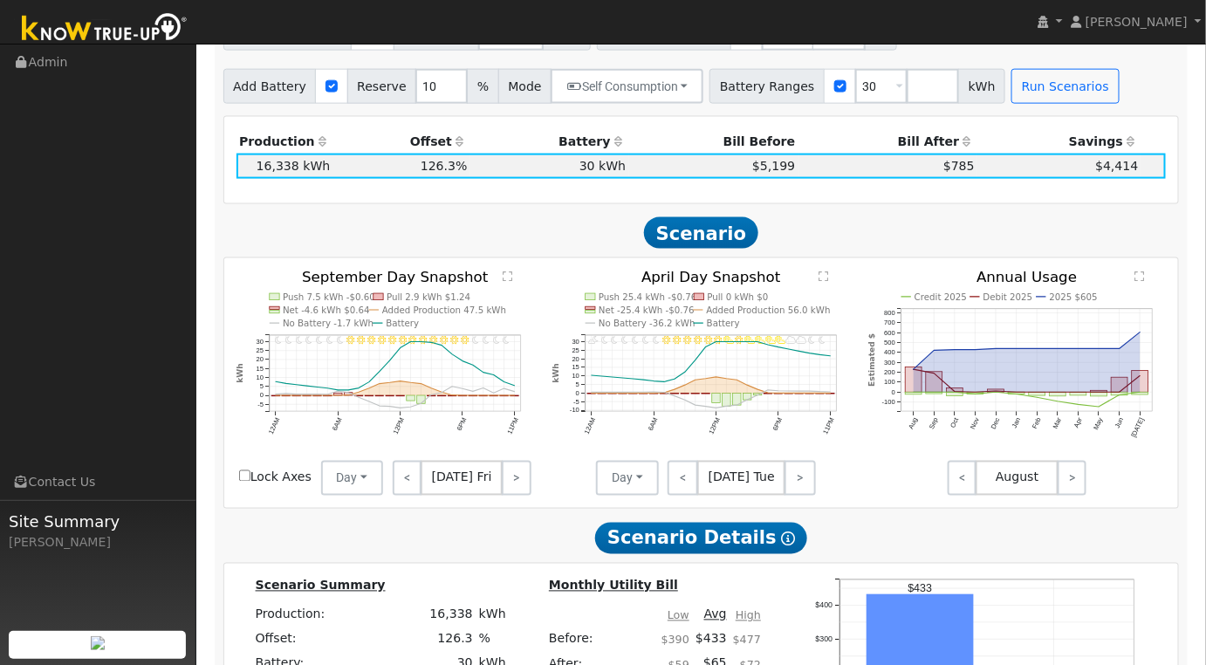
scroll to position [457, 0]
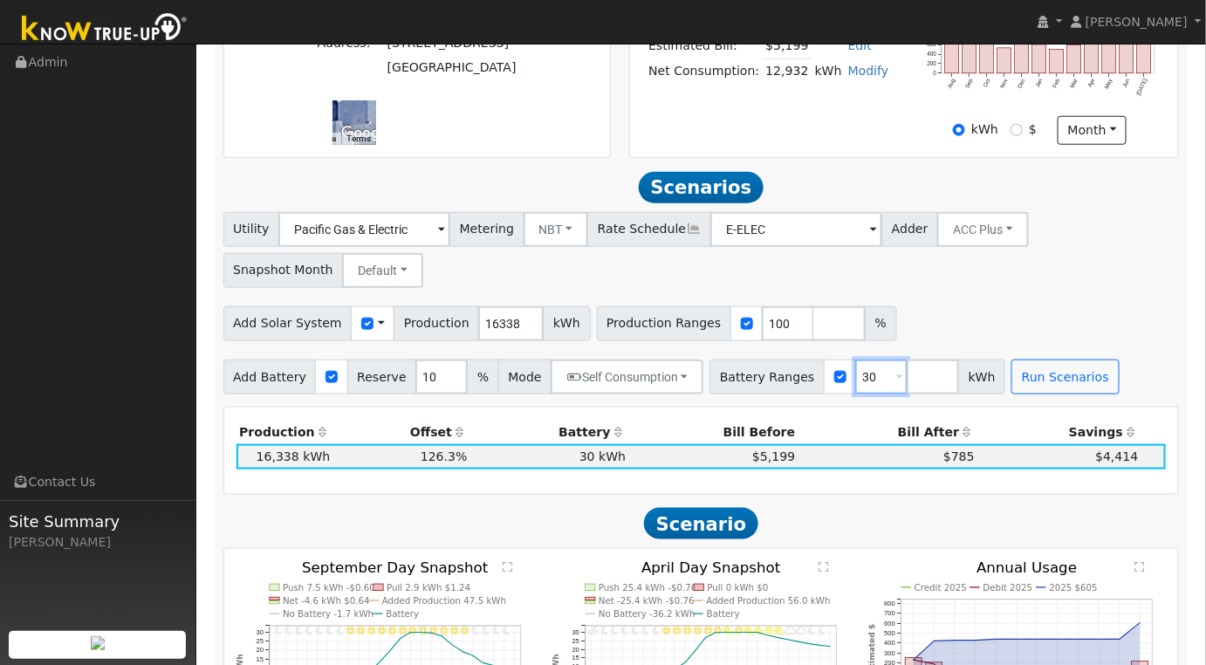
click at [855, 386] on input "30" at bounding box center [881, 376] width 52 height 35
type input "3"
type input "20"
click at [1037, 384] on button "Run Scenarios" at bounding box center [1064, 376] width 107 height 35
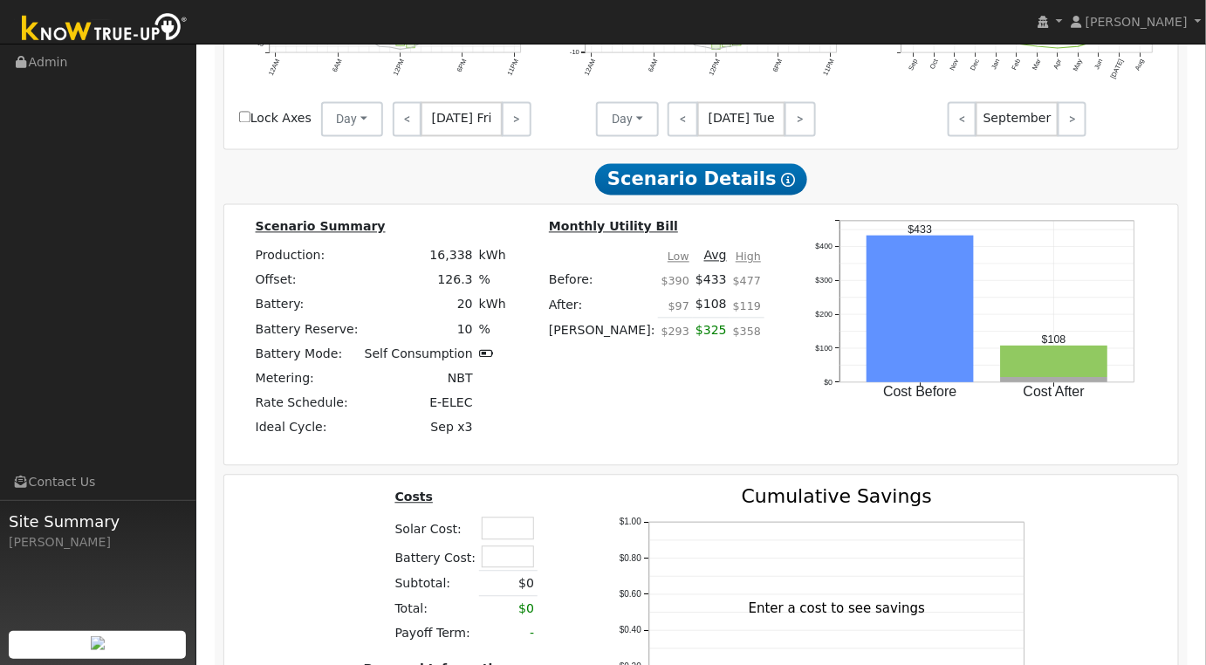
scroll to position [1329, 0]
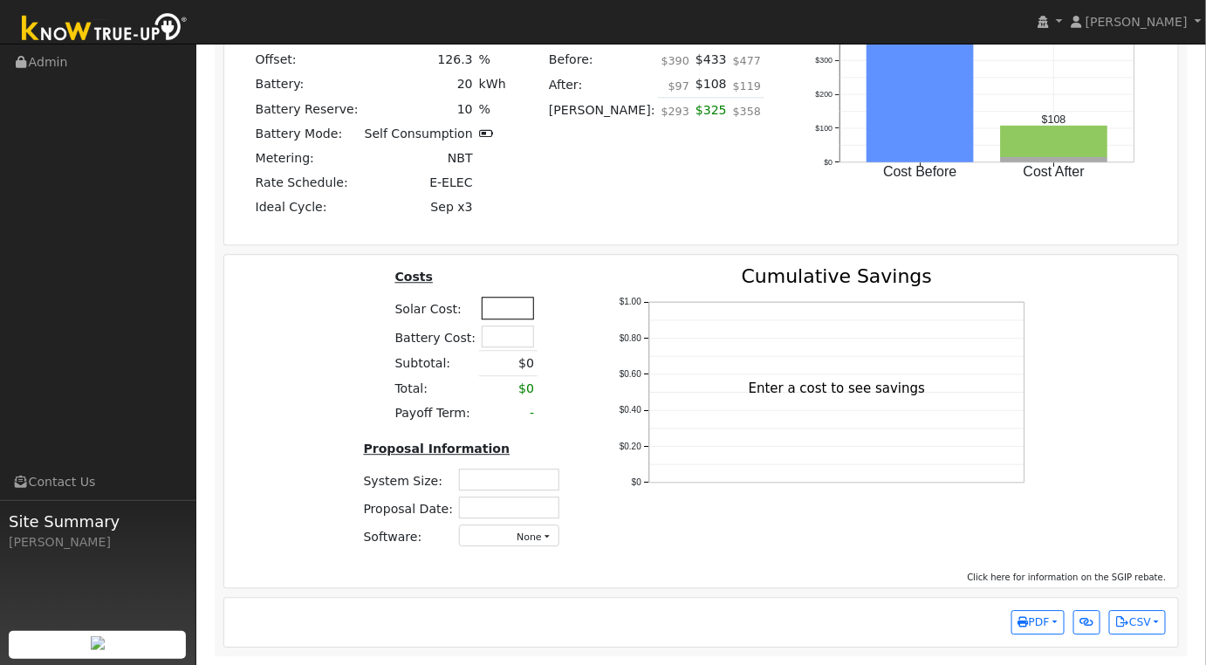
click at [509, 313] on input "text" at bounding box center [508, 308] width 52 height 22
type input "$42,000"
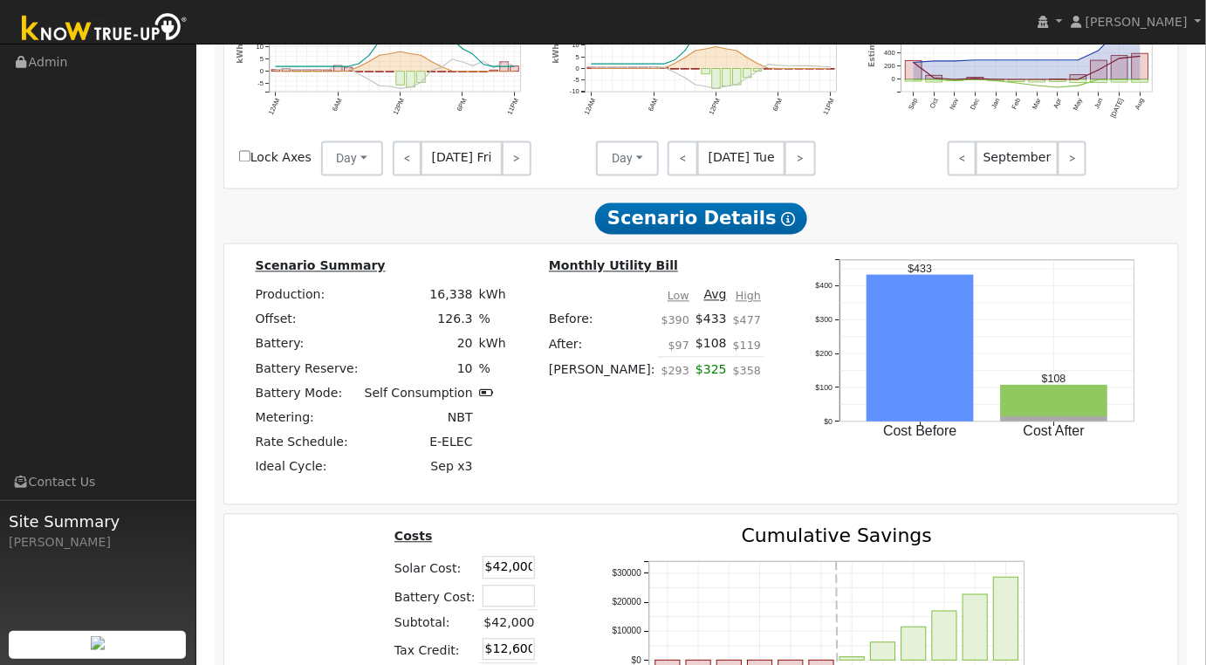
scroll to position [1357, 0]
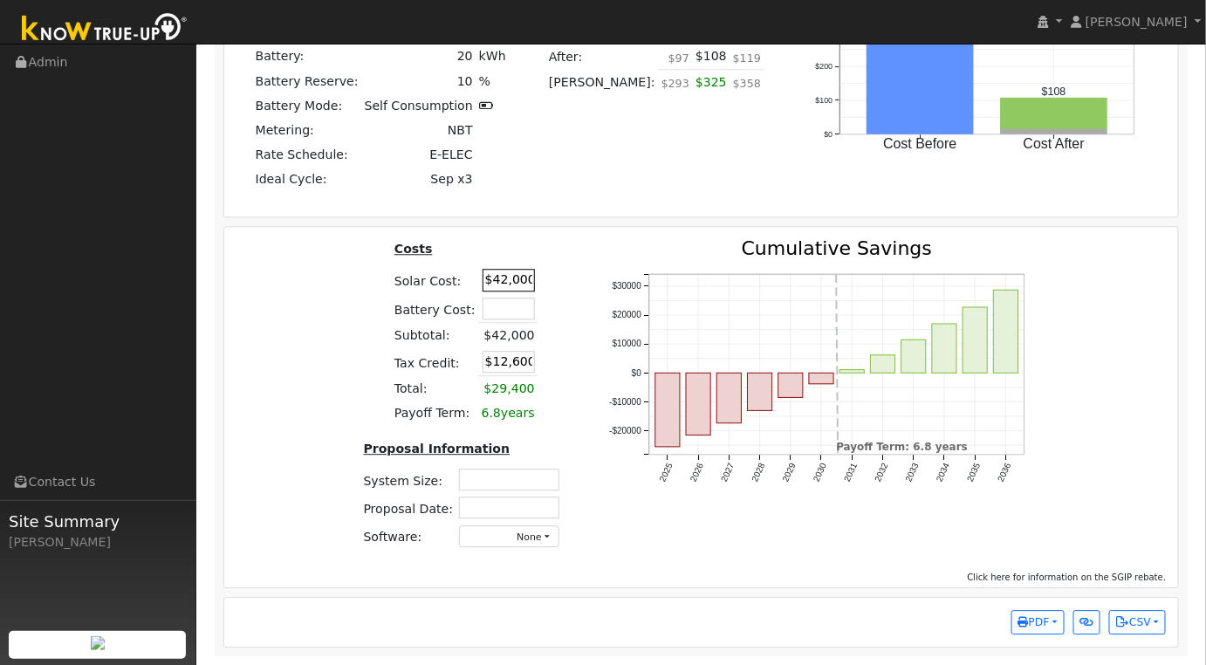
click at [507, 288] on input "$42,000" at bounding box center [508, 280] width 52 height 22
click at [300, 337] on div "Costs Solar Cost: $42,000 Battery Cost: Subtotal: $42,000 Tax Credit: $12,600 T…" at bounding box center [701, 400] width 966 height 323
